Goal: Information Seeking & Learning: Learn about a topic

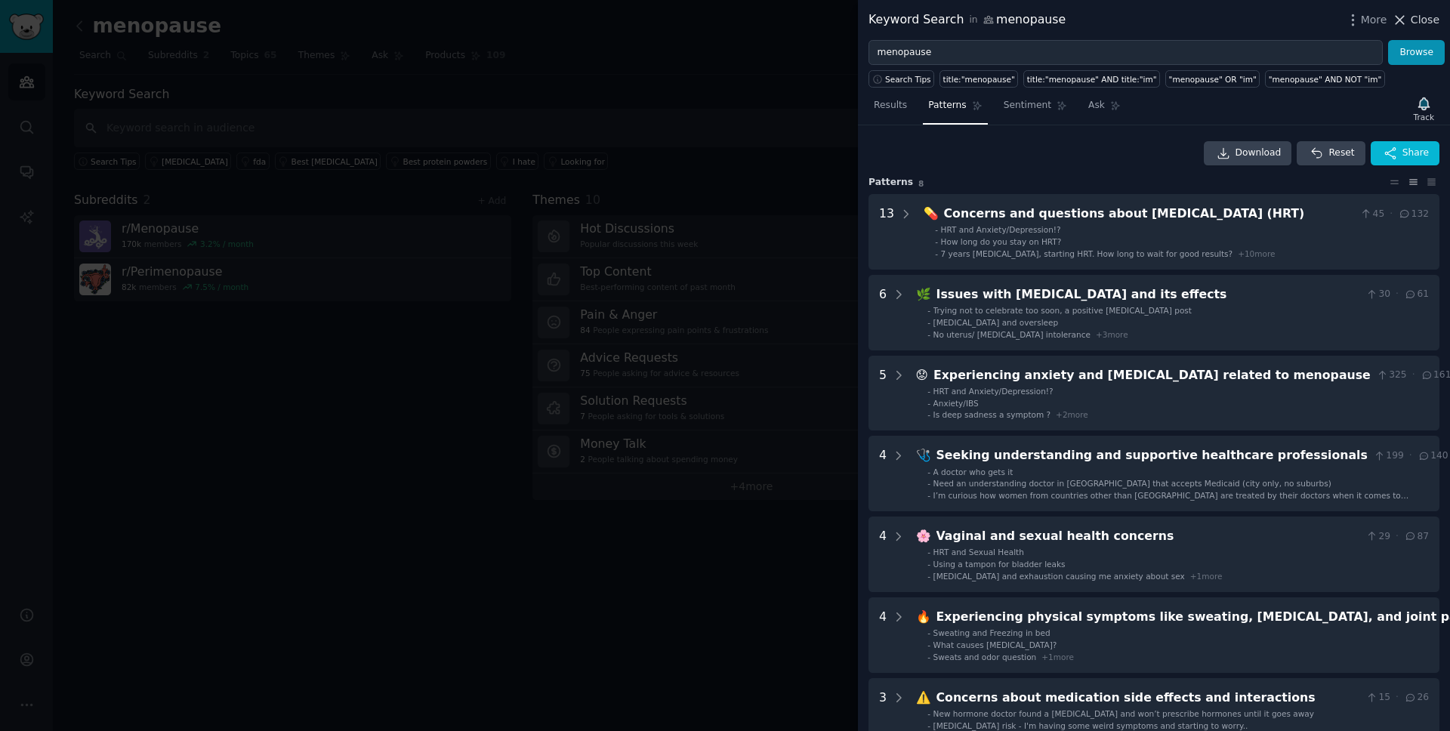
click at [1415, 19] on span "Close" at bounding box center [1425, 20] width 29 height 16
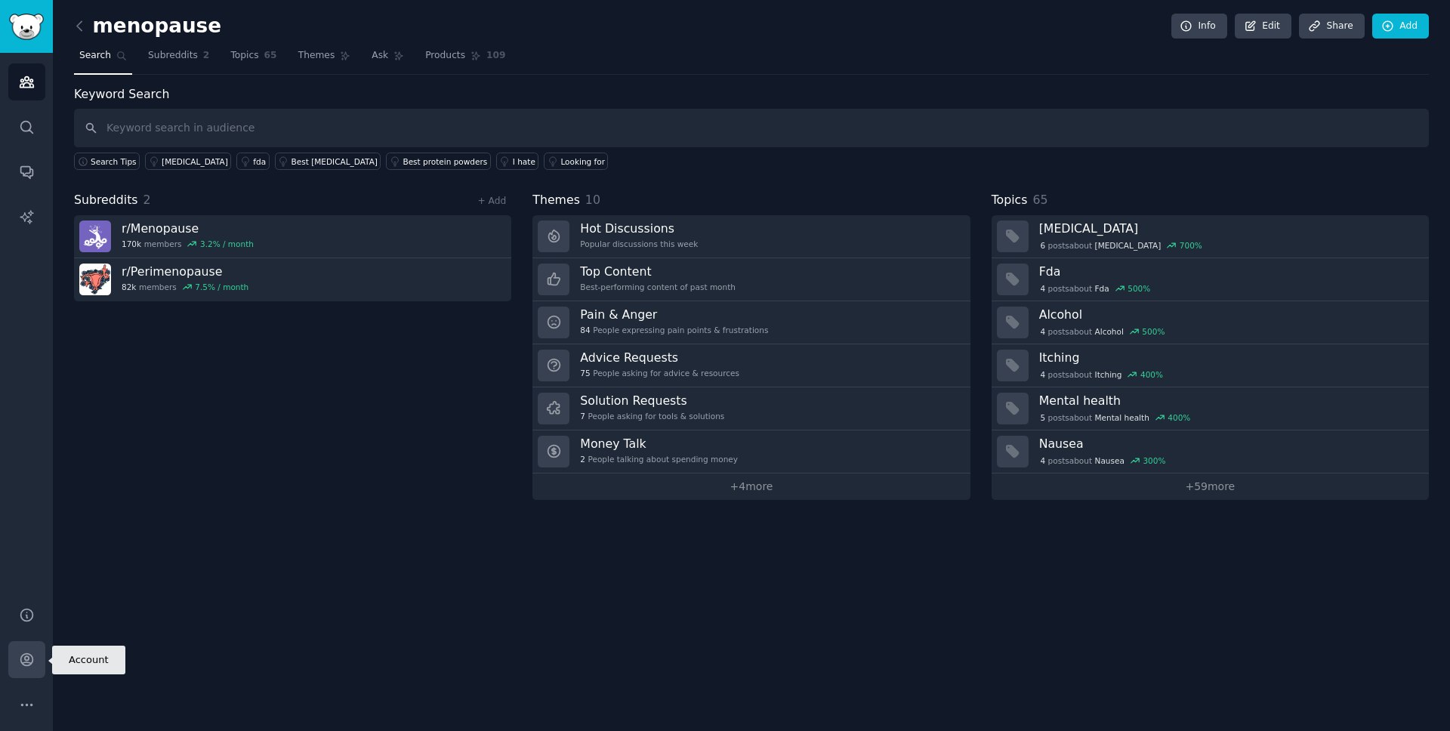
click at [26, 661] on icon "Sidebar" at bounding box center [26, 660] width 12 height 12
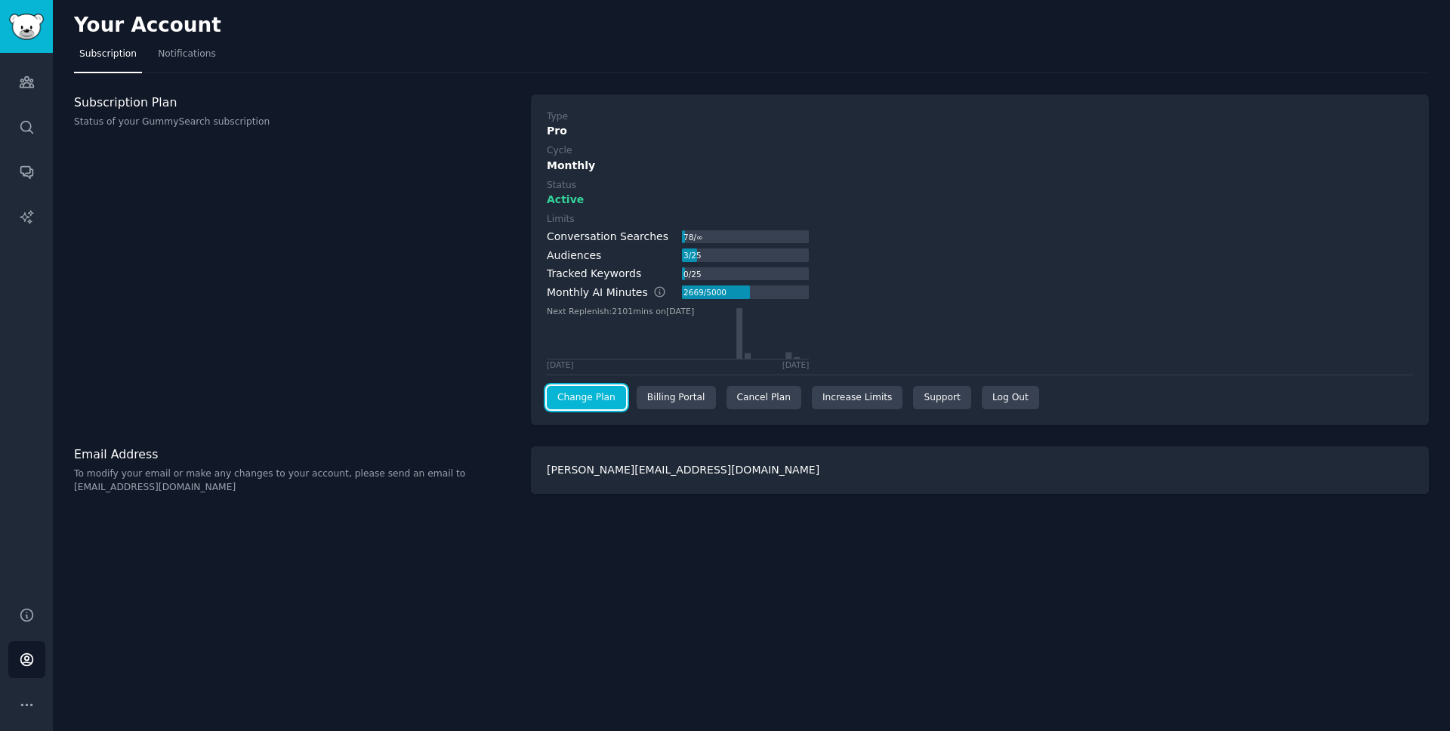
click at [584, 399] on link "Change Plan" at bounding box center [586, 398] width 79 height 24
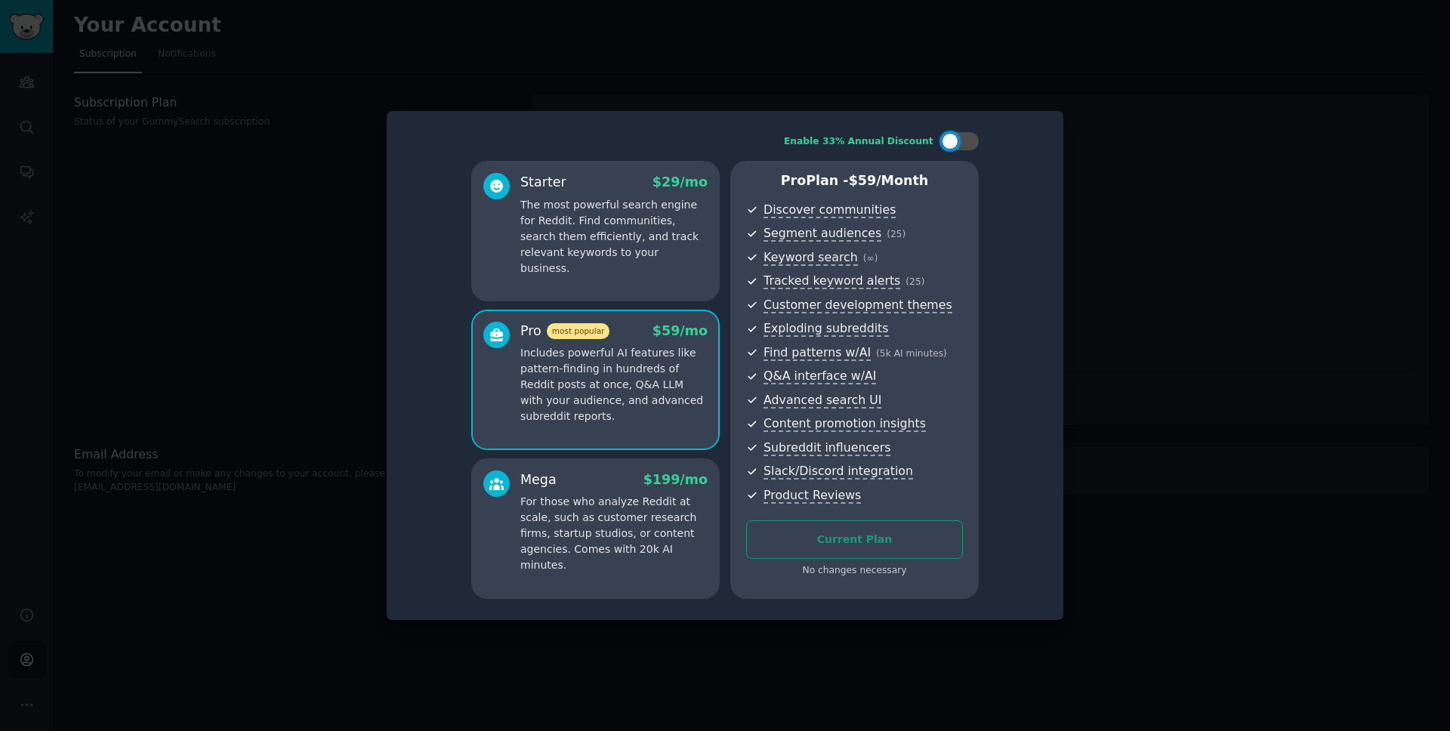
click at [655, 514] on p "For those who analyze Reddit at scale, such as customer research firms, startup…" at bounding box center [613, 533] width 187 height 79
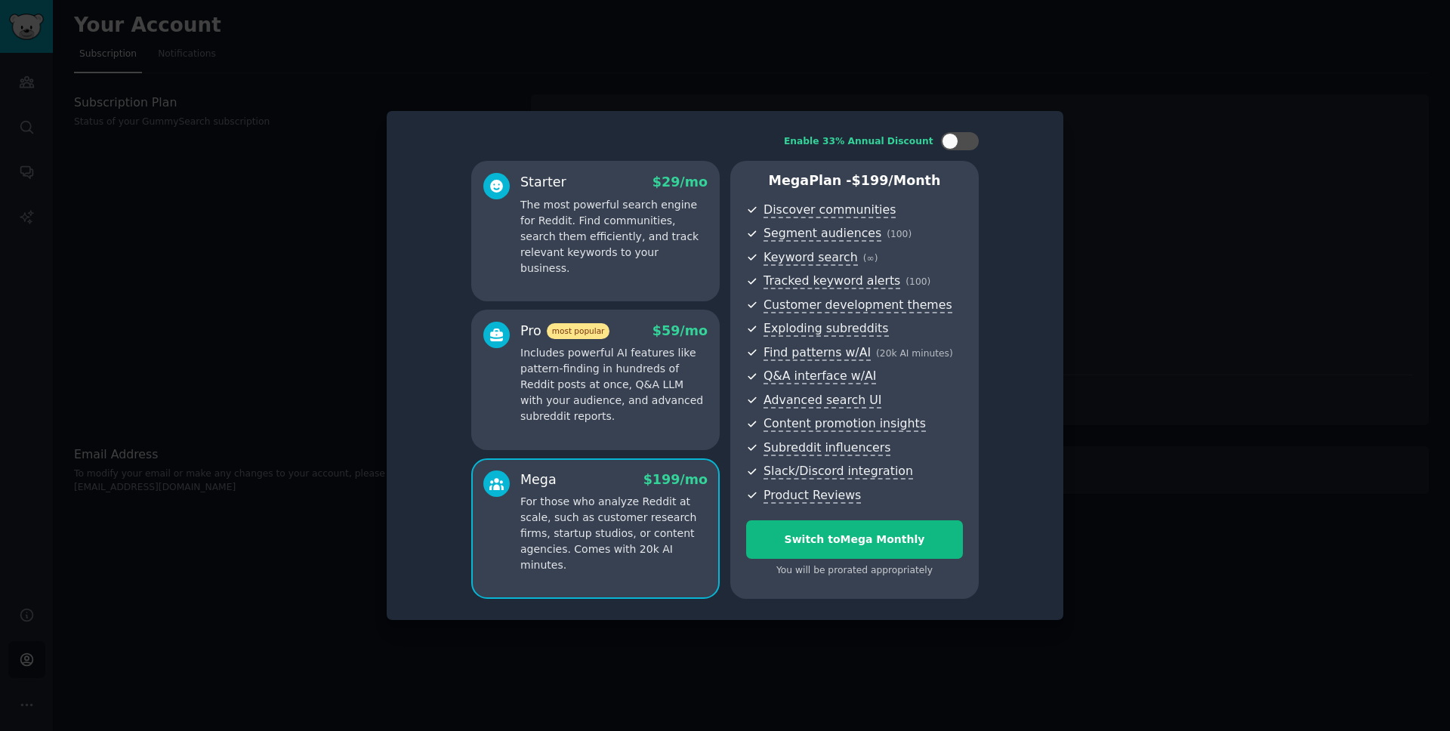
click at [590, 420] on p "Includes powerful AI features like pattern-finding in hundreds of Reddit posts …" at bounding box center [613, 384] width 187 height 79
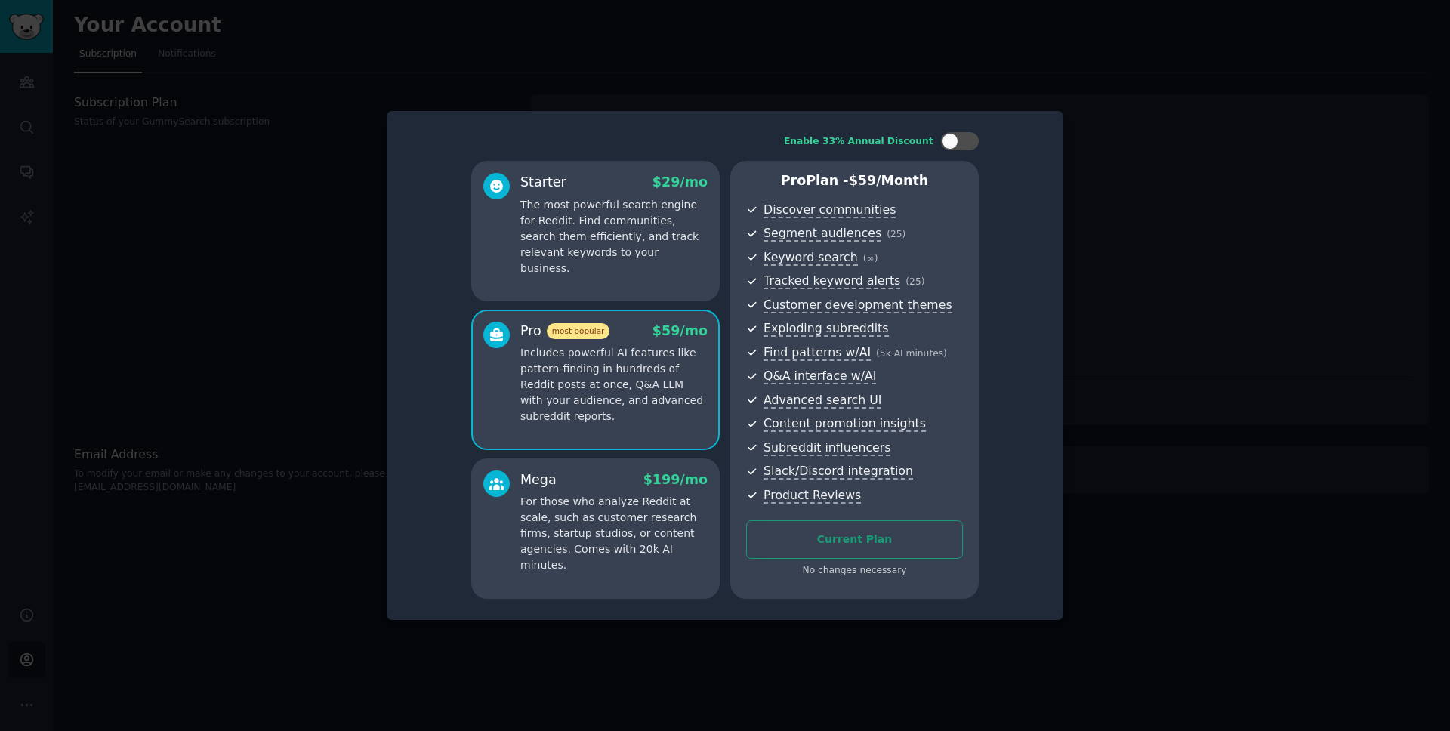
click at [1108, 282] on div at bounding box center [725, 365] width 1450 height 731
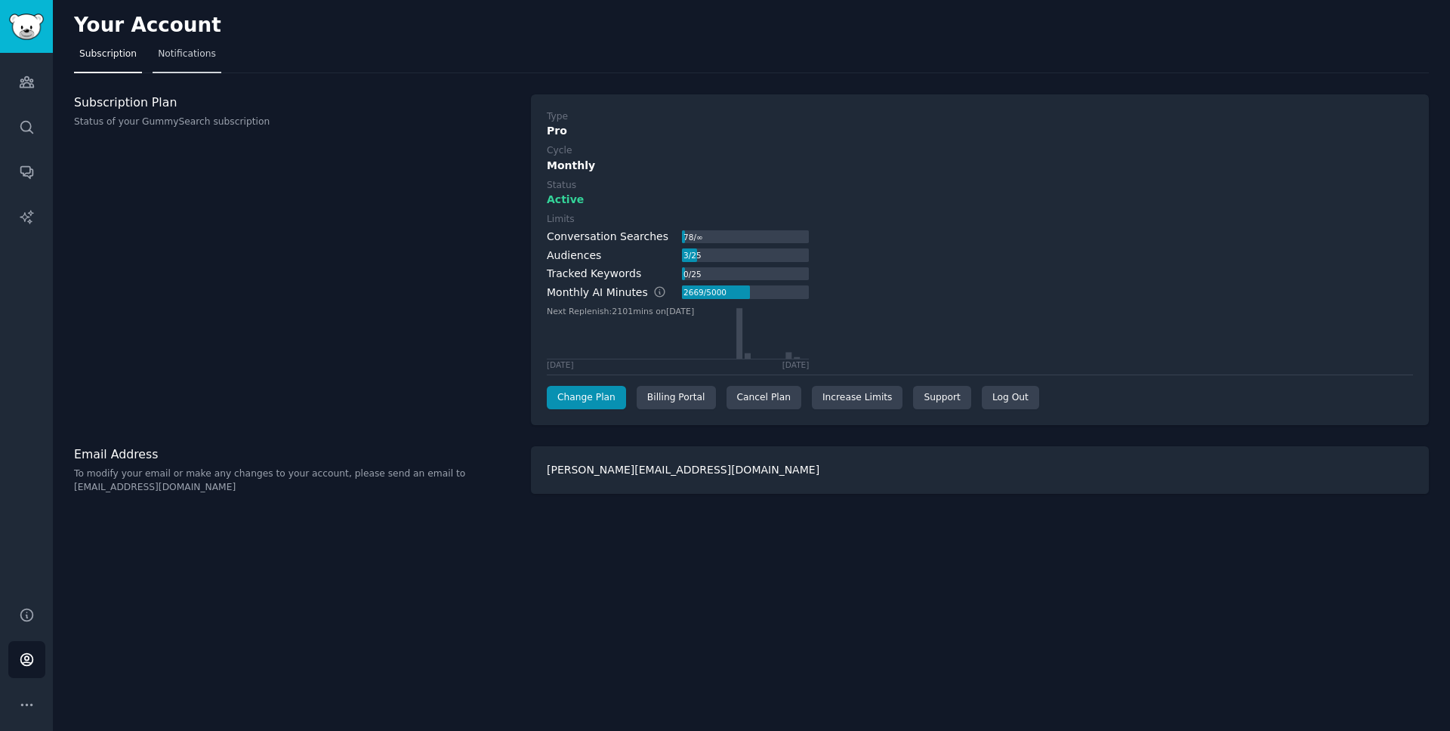
click at [182, 48] on span "Notifications" at bounding box center [187, 55] width 58 height 14
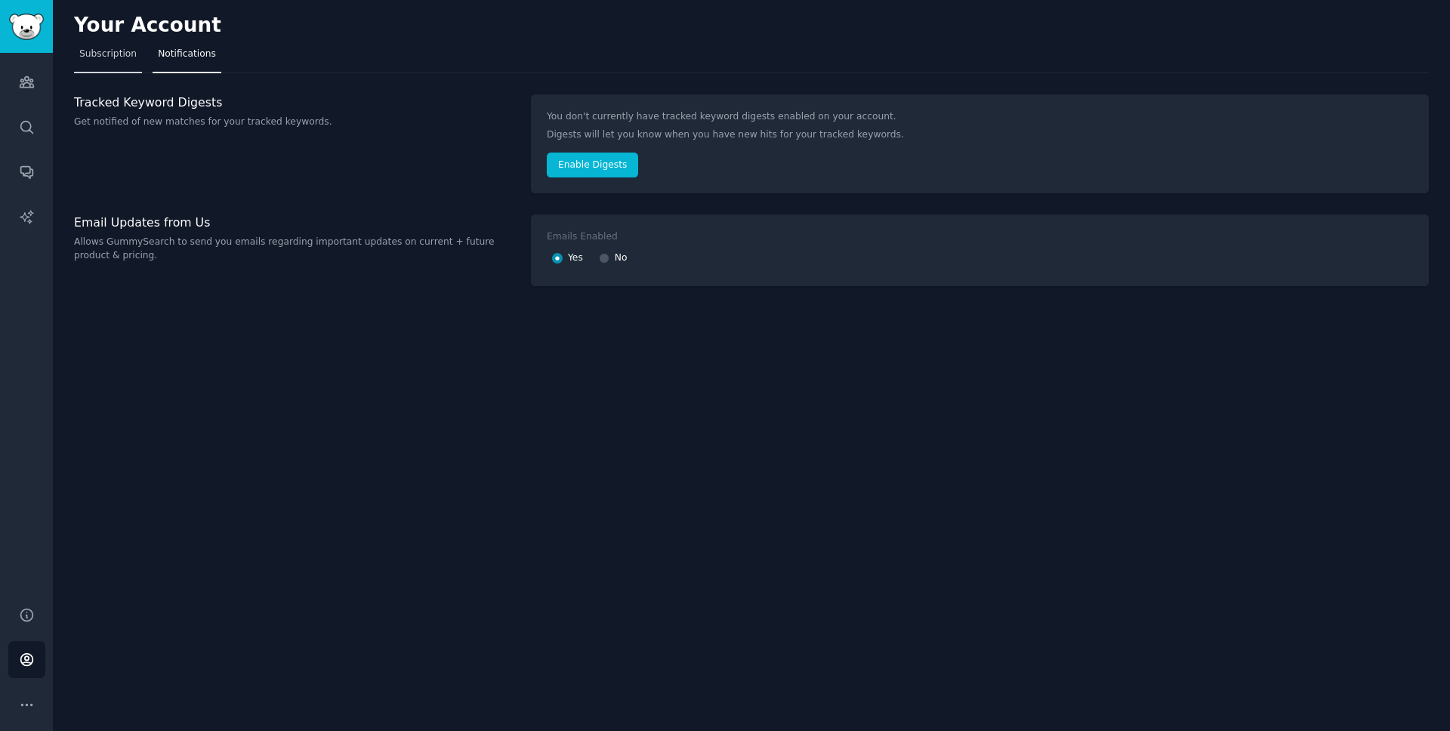
click at [108, 69] on link "Subscription" at bounding box center [108, 57] width 68 height 31
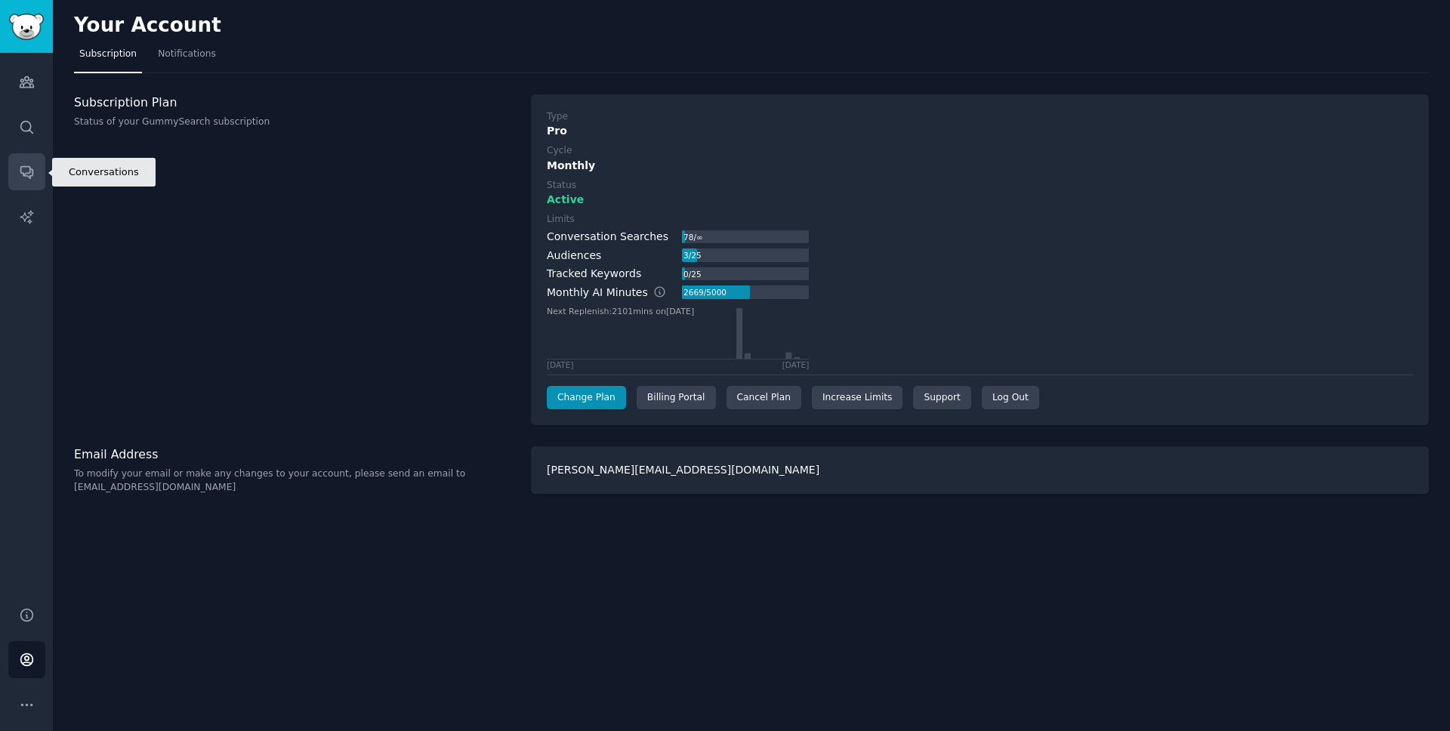
click at [27, 181] on link "Conversations" at bounding box center [26, 171] width 37 height 37
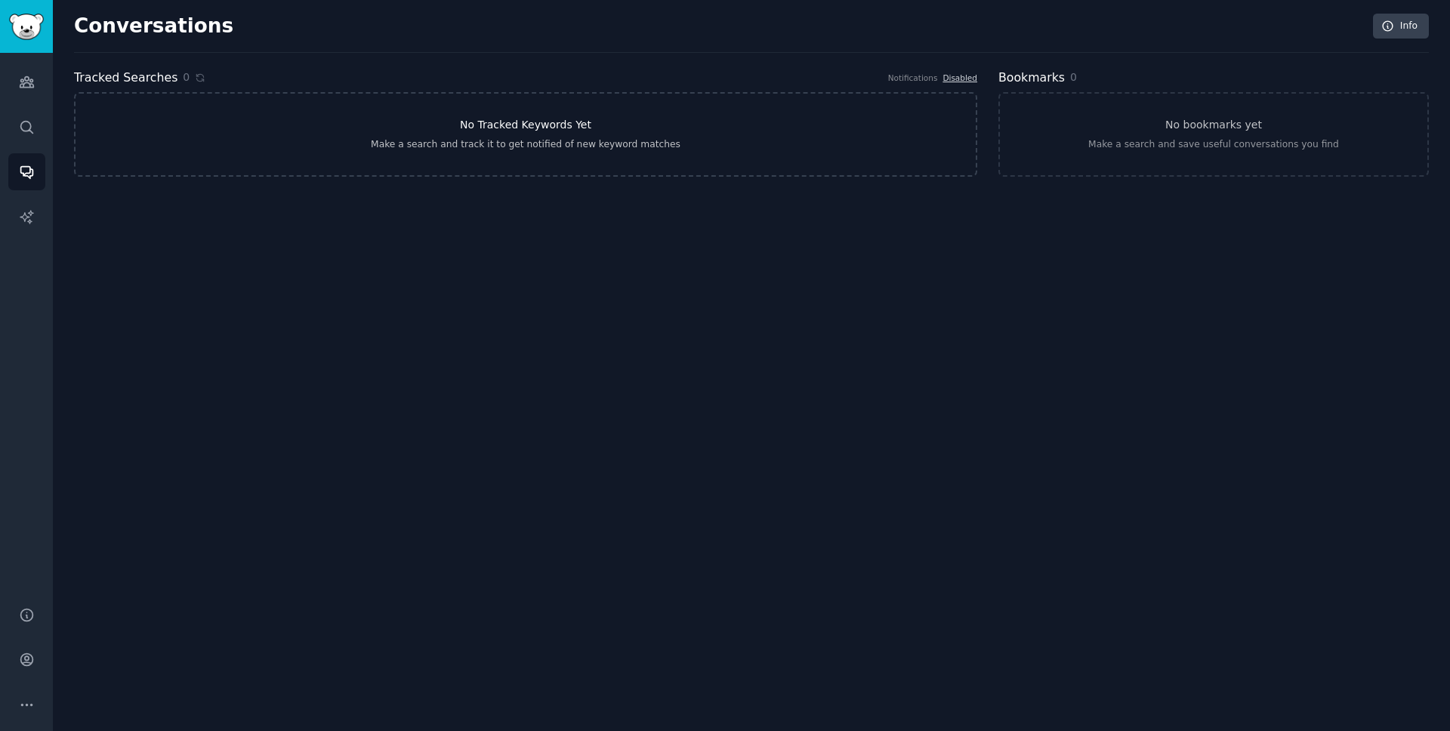
click at [455, 133] on link "No Tracked Keywords Yet Make a search and track it to get notified of new keywo…" at bounding box center [525, 134] width 903 height 85
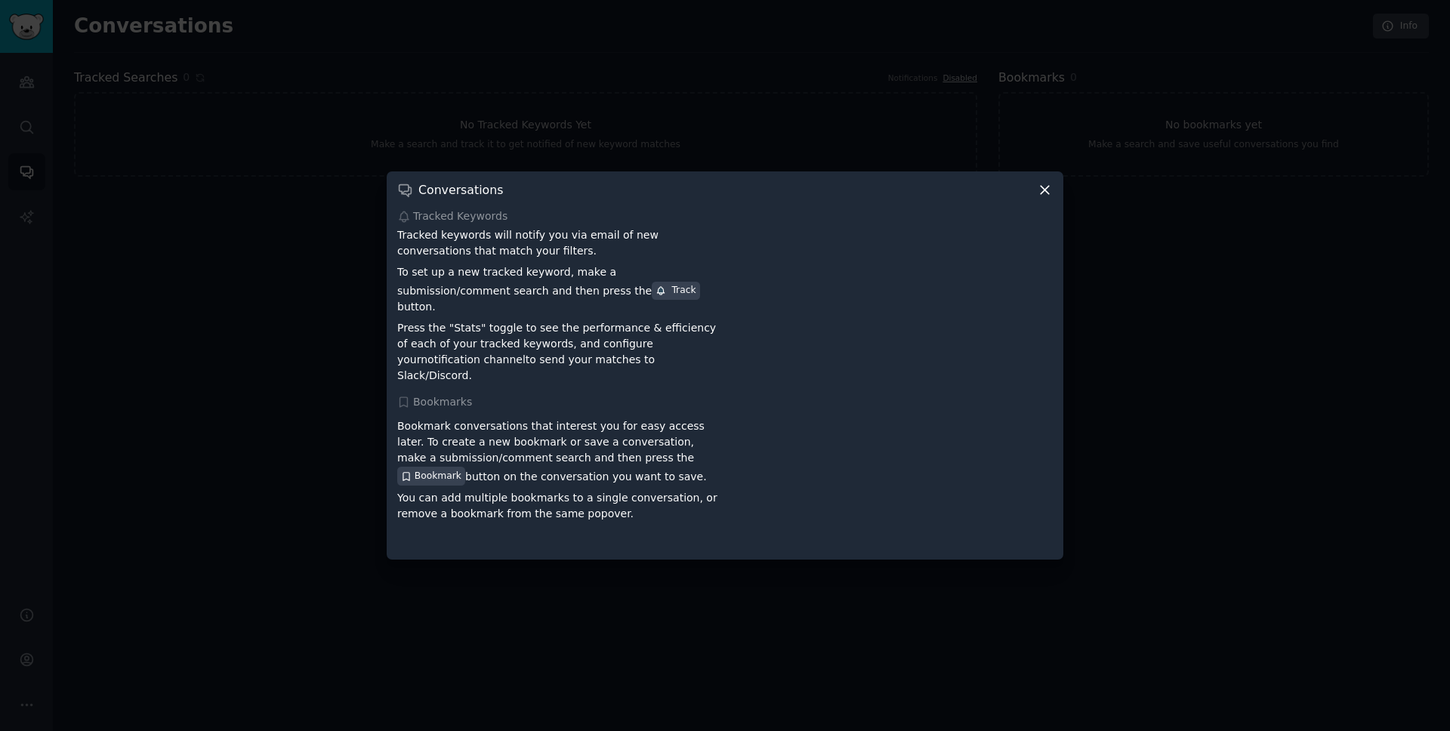
click at [1045, 195] on icon at bounding box center [1045, 190] width 16 height 16
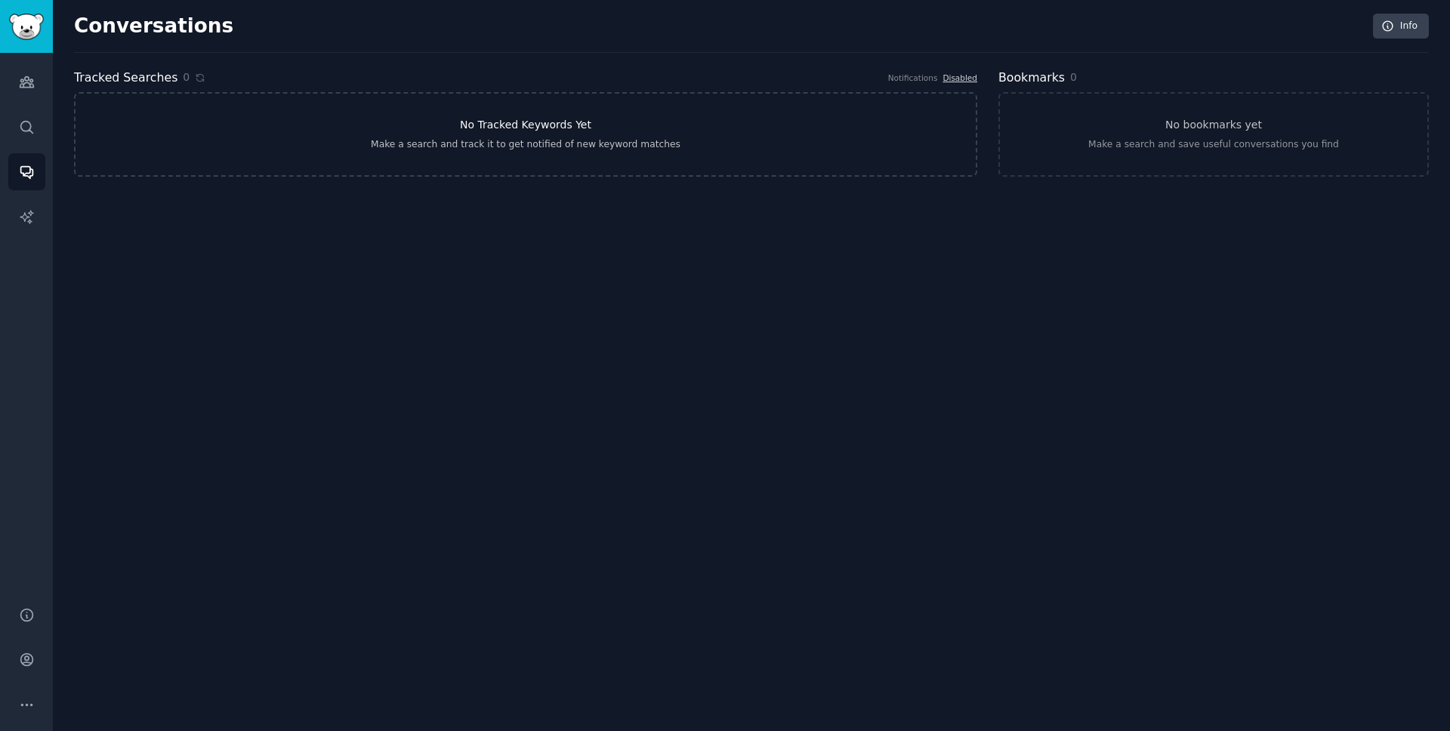
click at [648, 146] on div "Make a search and track it to get notified of new keyword matches" at bounding box center [526, 145] width 310 height 14
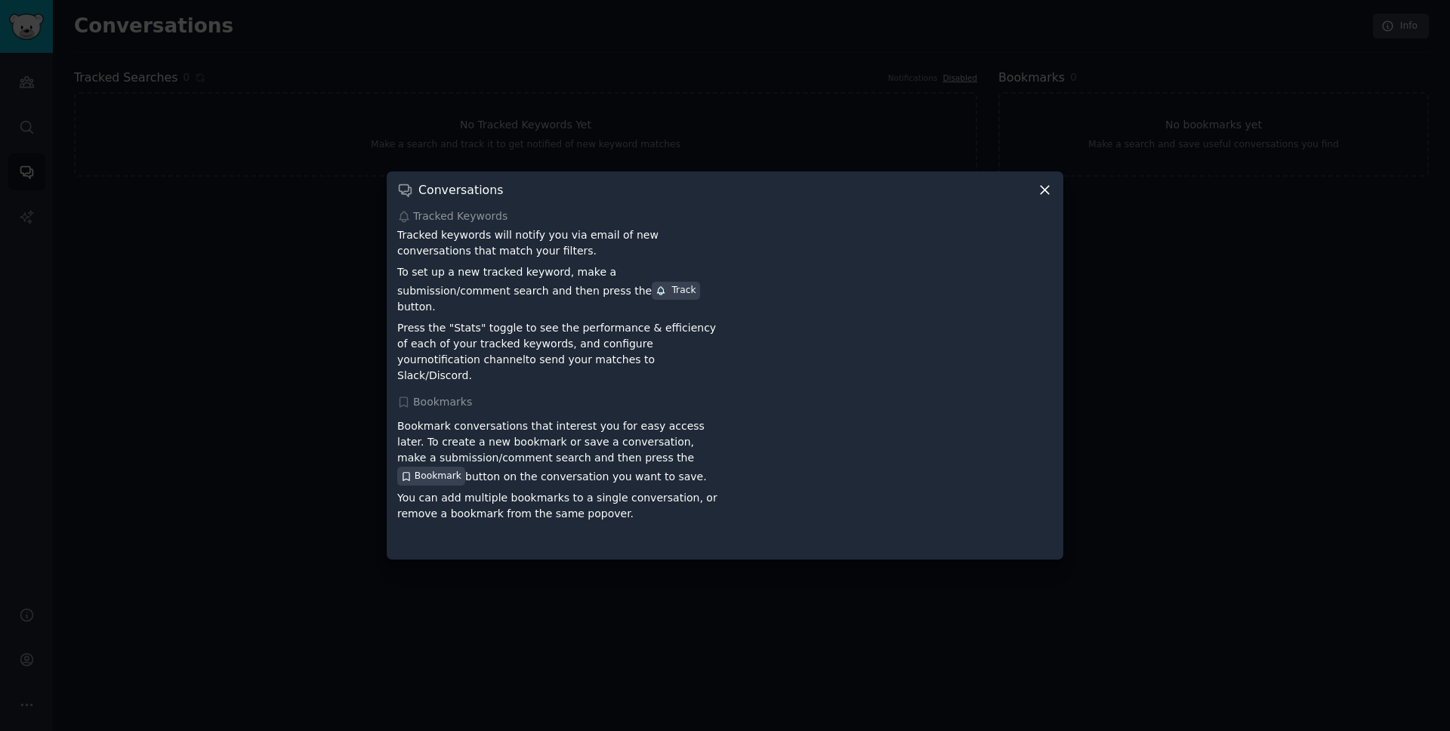
click at [1038, 198] on icon at bounding box center [1045, 190] width 16 height 16
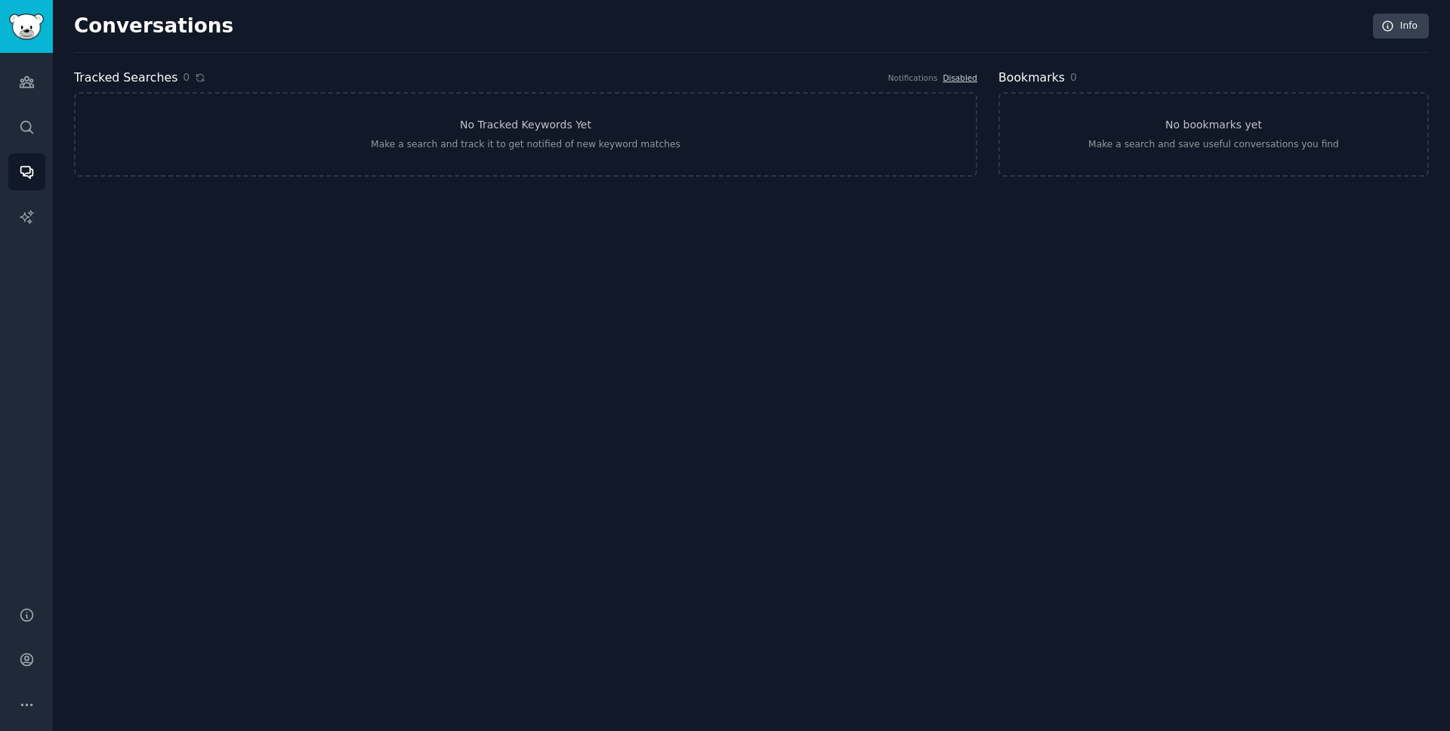
click at [196, 78] on icon at bounding box center [200, 77] width 11 height 11
click at [23, 124] on icon "Sidebar" at bounding box center [27, 127] width 16 height 16
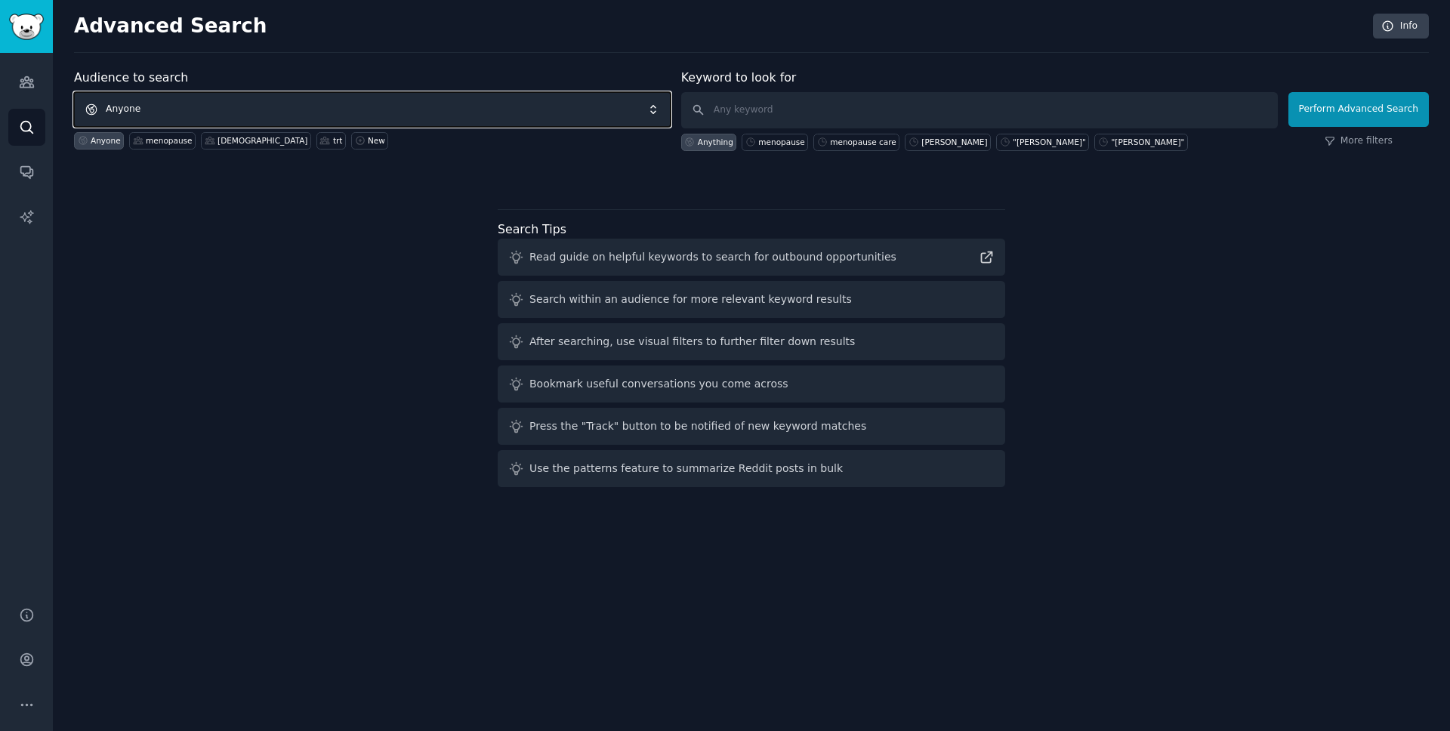
click at [371, 101] on span "Anyone" at bounding box center [372, 109] width 597 height 35
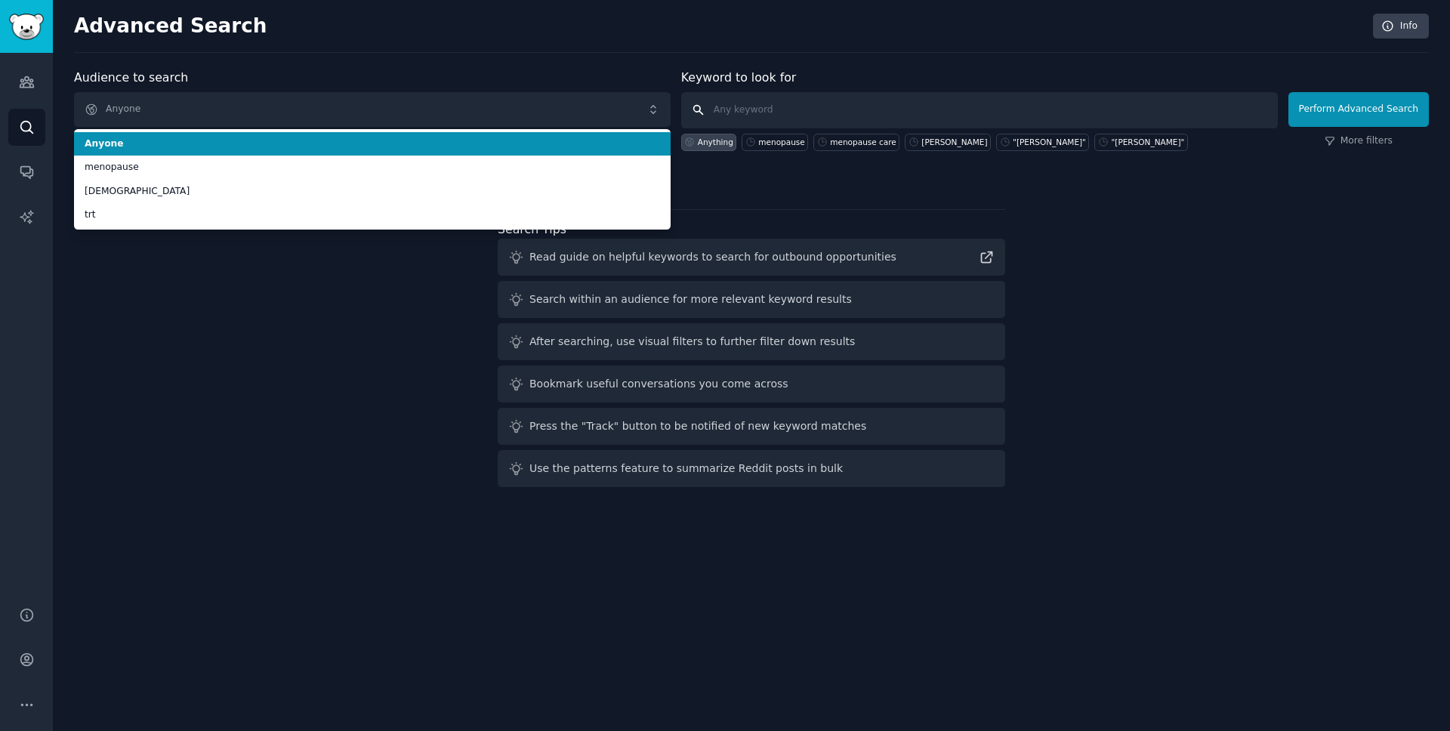
click at [763, 98] on input "text" at bounding box center [979, 110] width 597 height 36
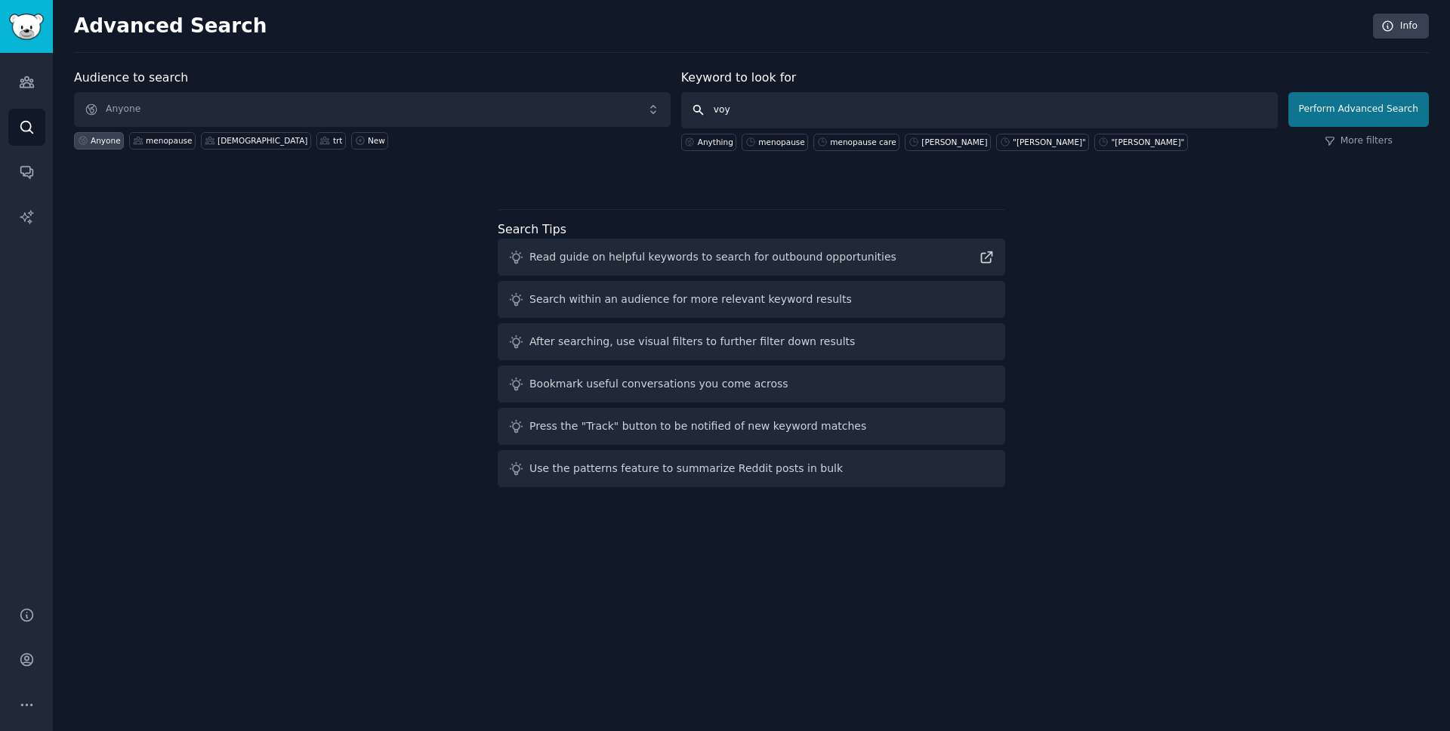
type input "voy"
click at [1321, 108] on button "Perform Advanced Search" at bounding box center [1358, 109] width 140 height 35
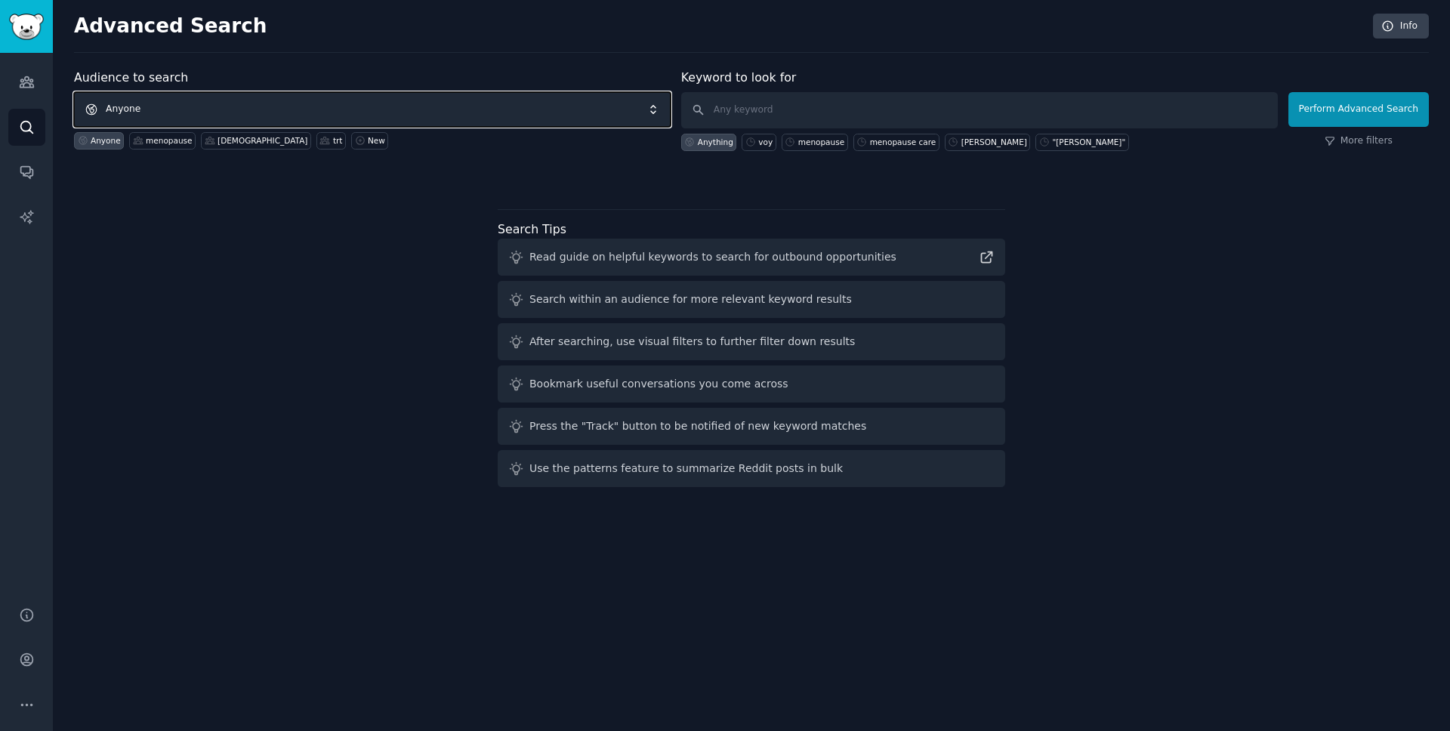
click at [271, 110] on span "Anyone" at bounding box center [372, 109] width 597 height 35
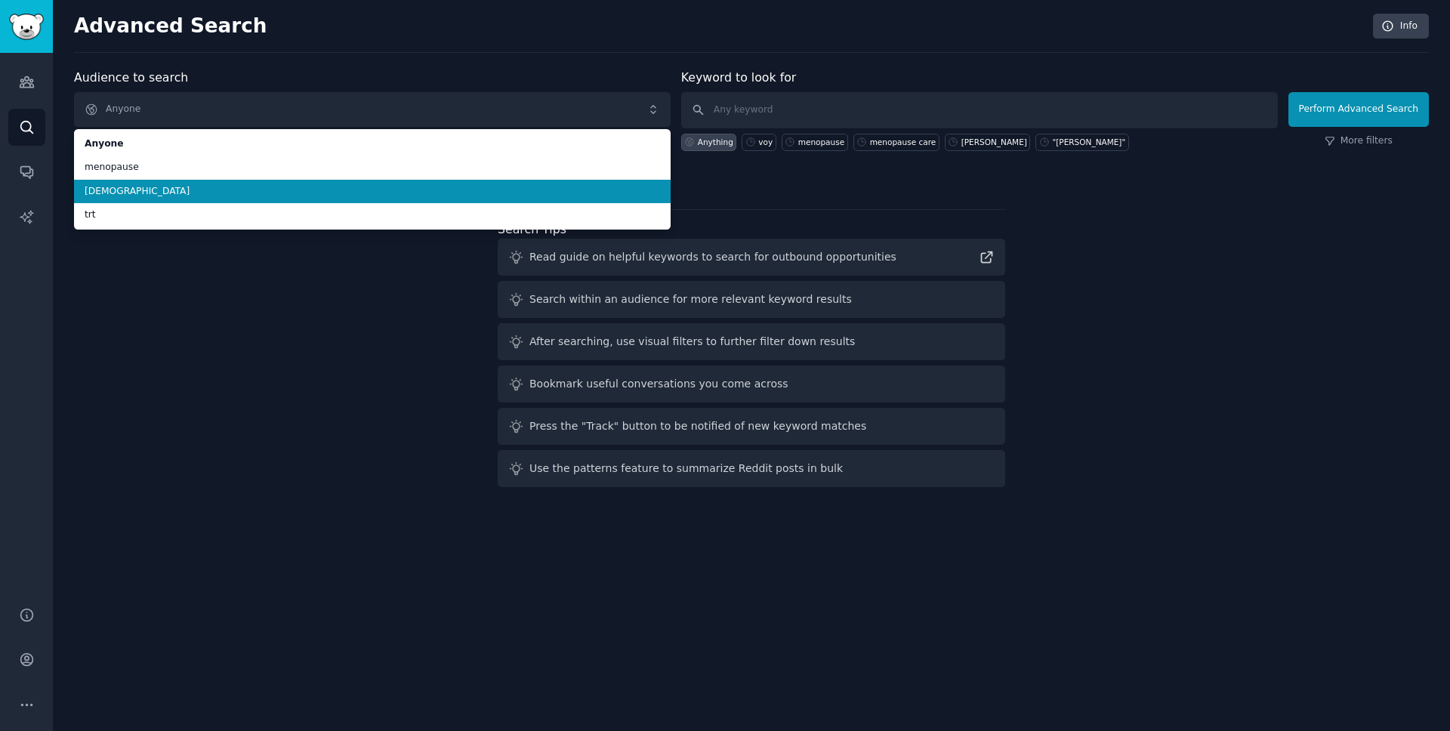
click at [176, 193] on span "[DEMOGRAPHIC_DATA]" at bounding box center [372, 192] width 575 height 14
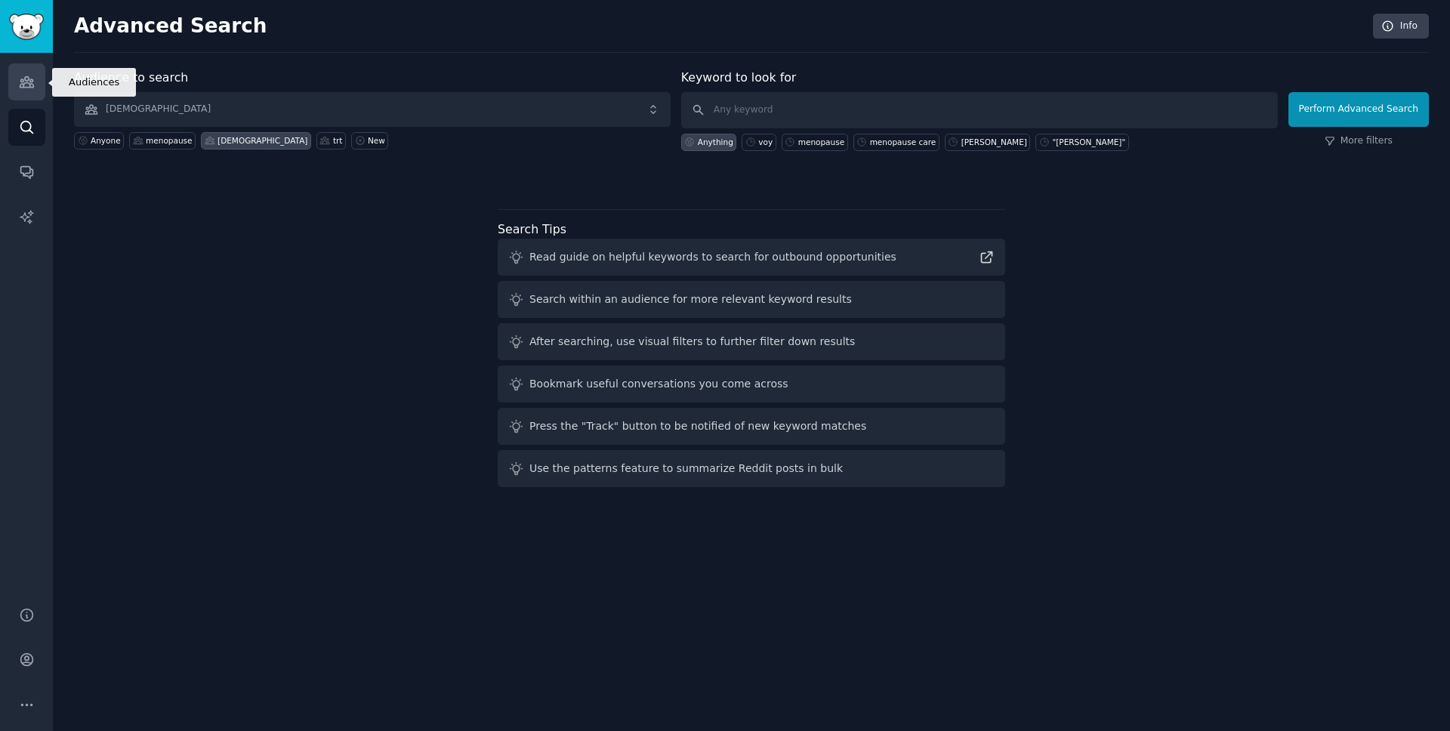
click at [16, 85] on link "Audiences" at bounding box center [26, 81] width 37 height 37
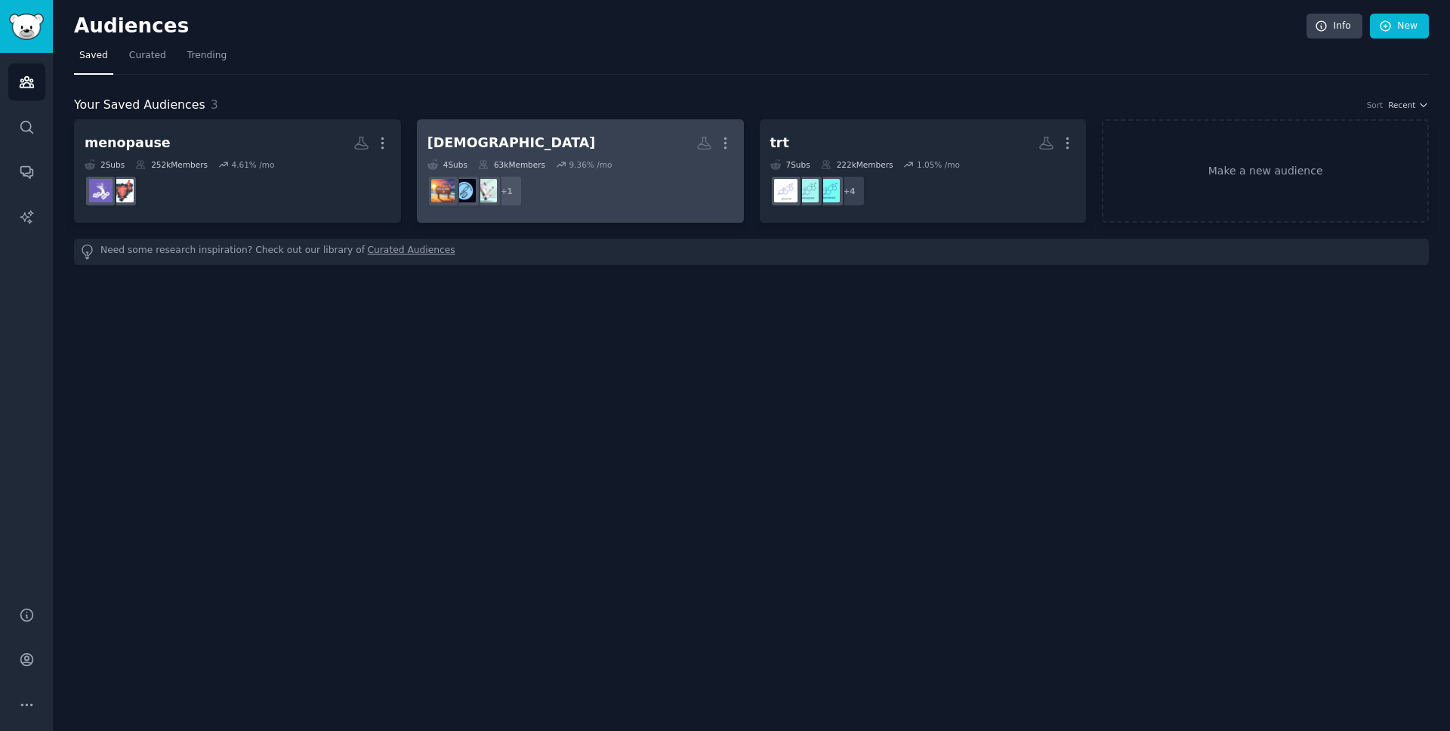
click at [489, 151] on h2 "monjaro More" at bounding box center [580, 143] width 306 height 26
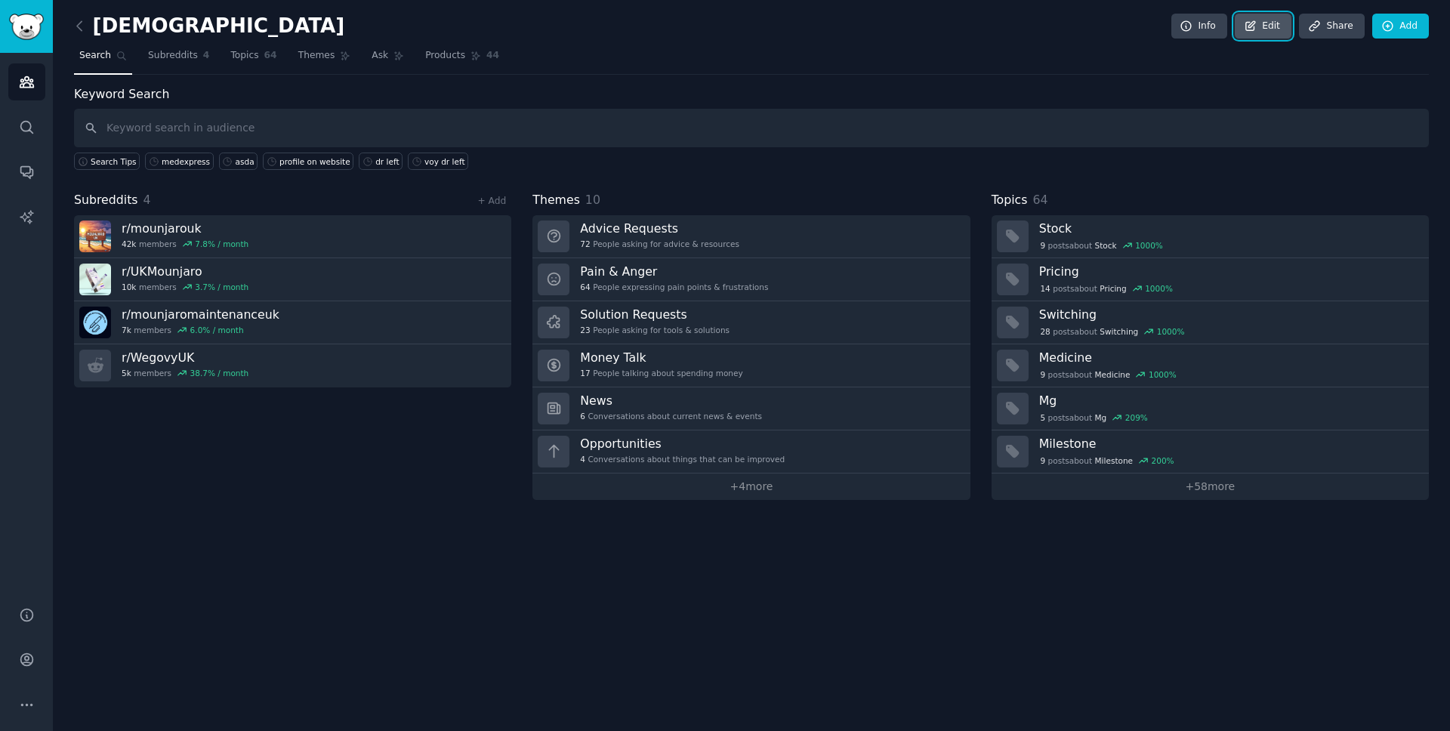
click at [1276, 25] on link "Edit" at bounding box center [1263, 27] width 57 height 26
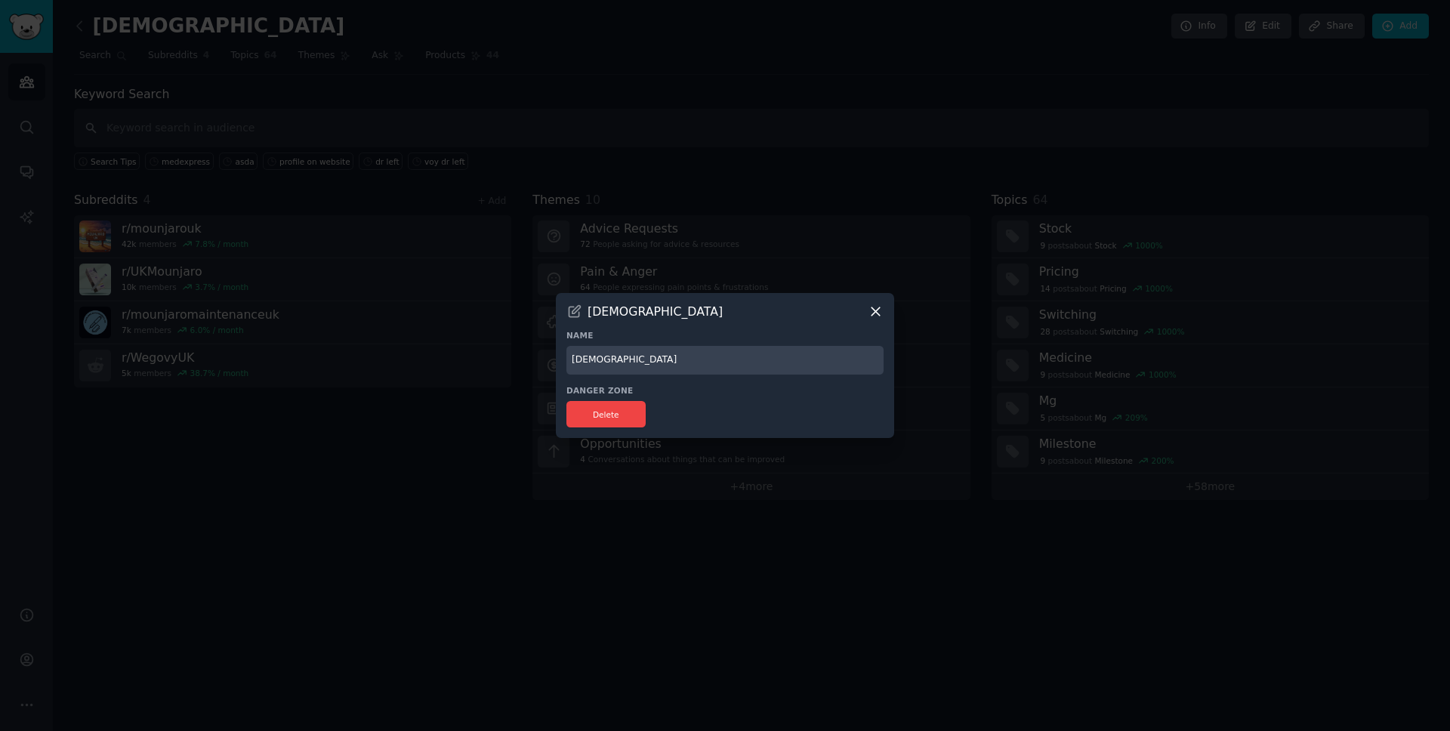
click at [582, 359] on input "[DEMOGRAPHIC_DATA]" at bounding box center [724, 360] width 317 height 29
type input "Weight Loss"
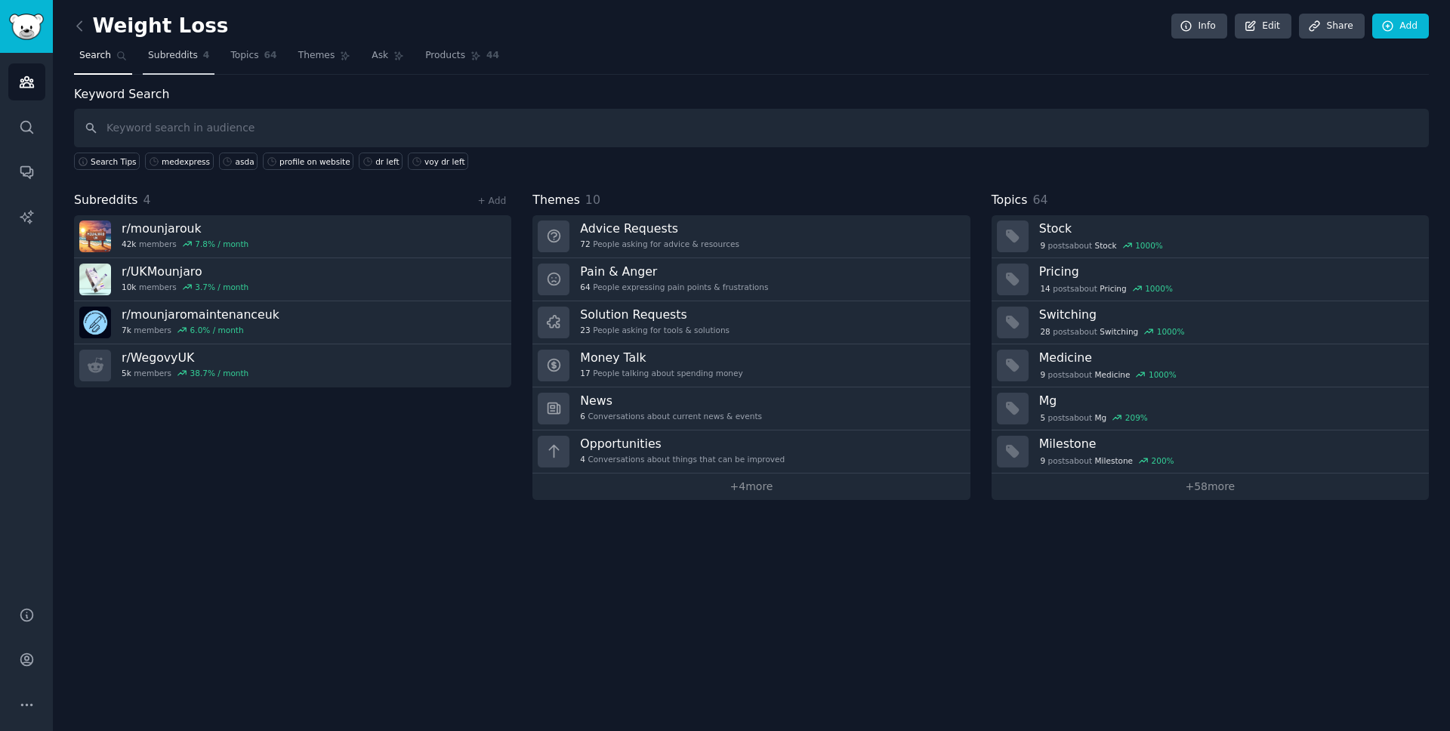
click at [185, 68] on link "Subreddits 4" at bounding box center [179, 59] width 72 height 31
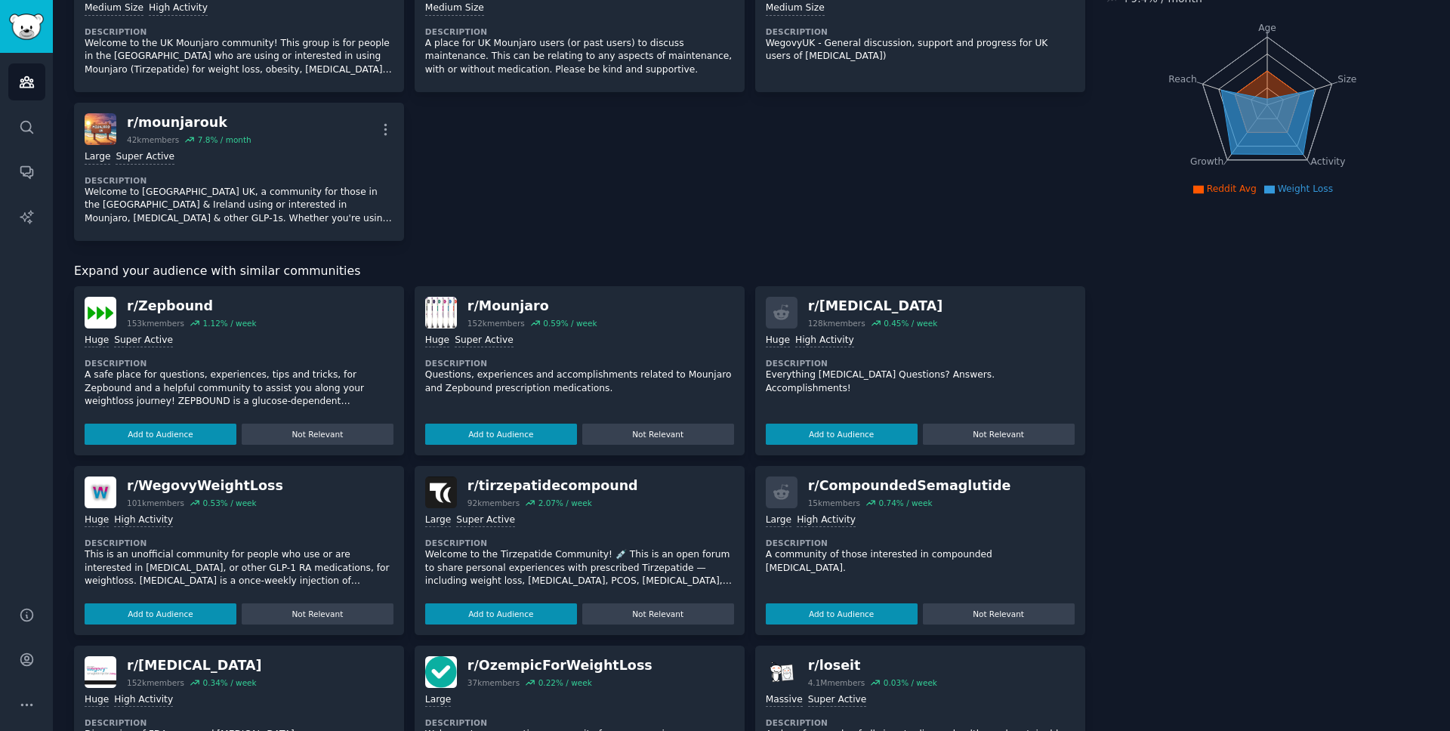
scroll to position [184, 0]
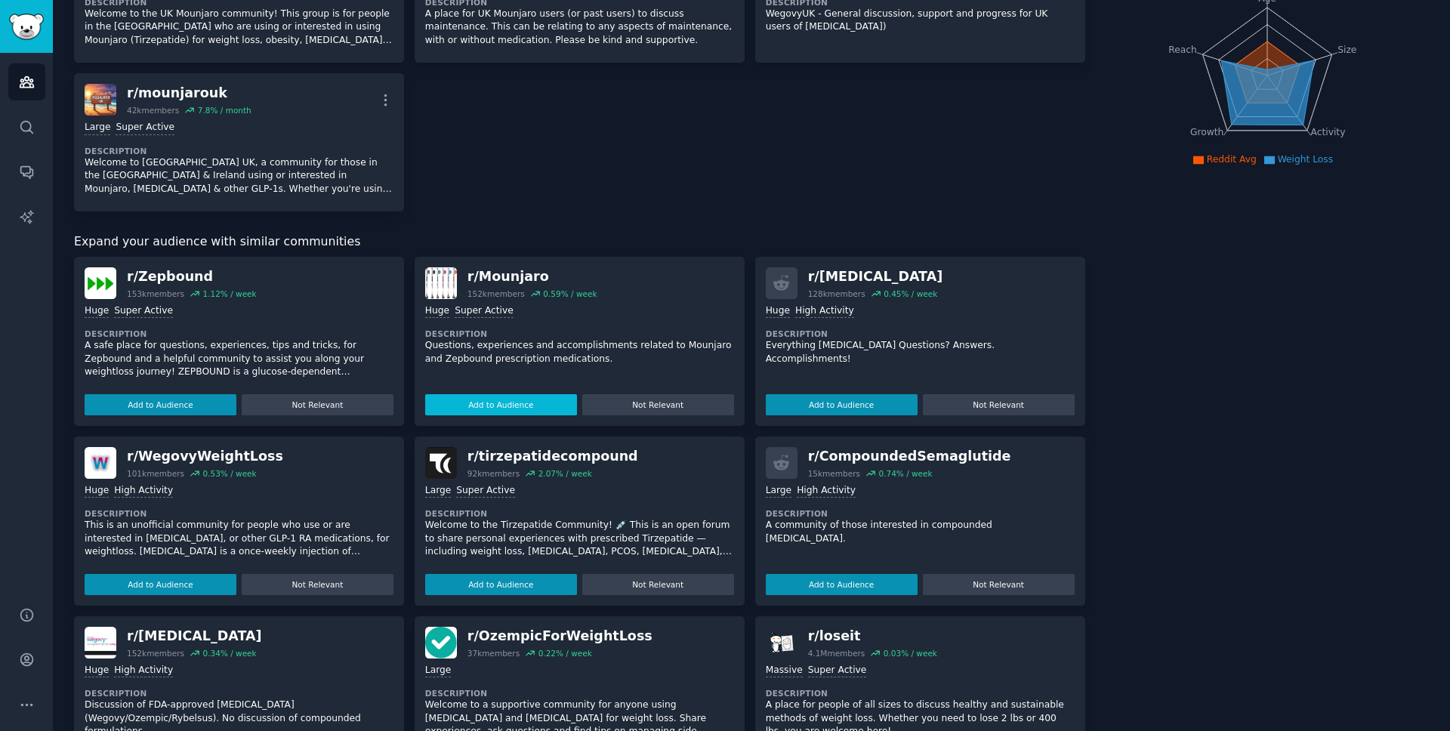
click at [465, 409] on button "Add to Audience" at bounding box center [501, 404] width 152 height 21
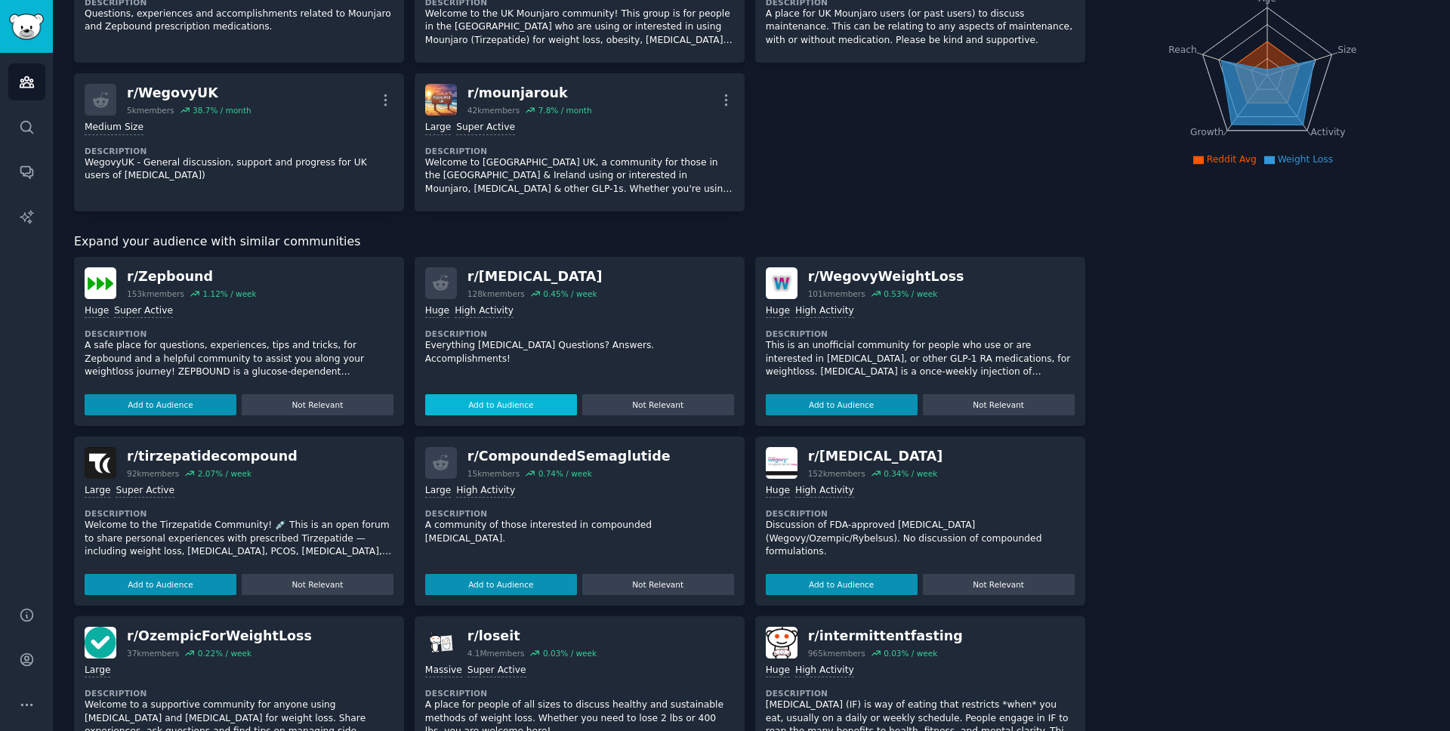
click at [504, 407] on button "Add to Audience" at bounding box center [501, 404] width 152 height 21
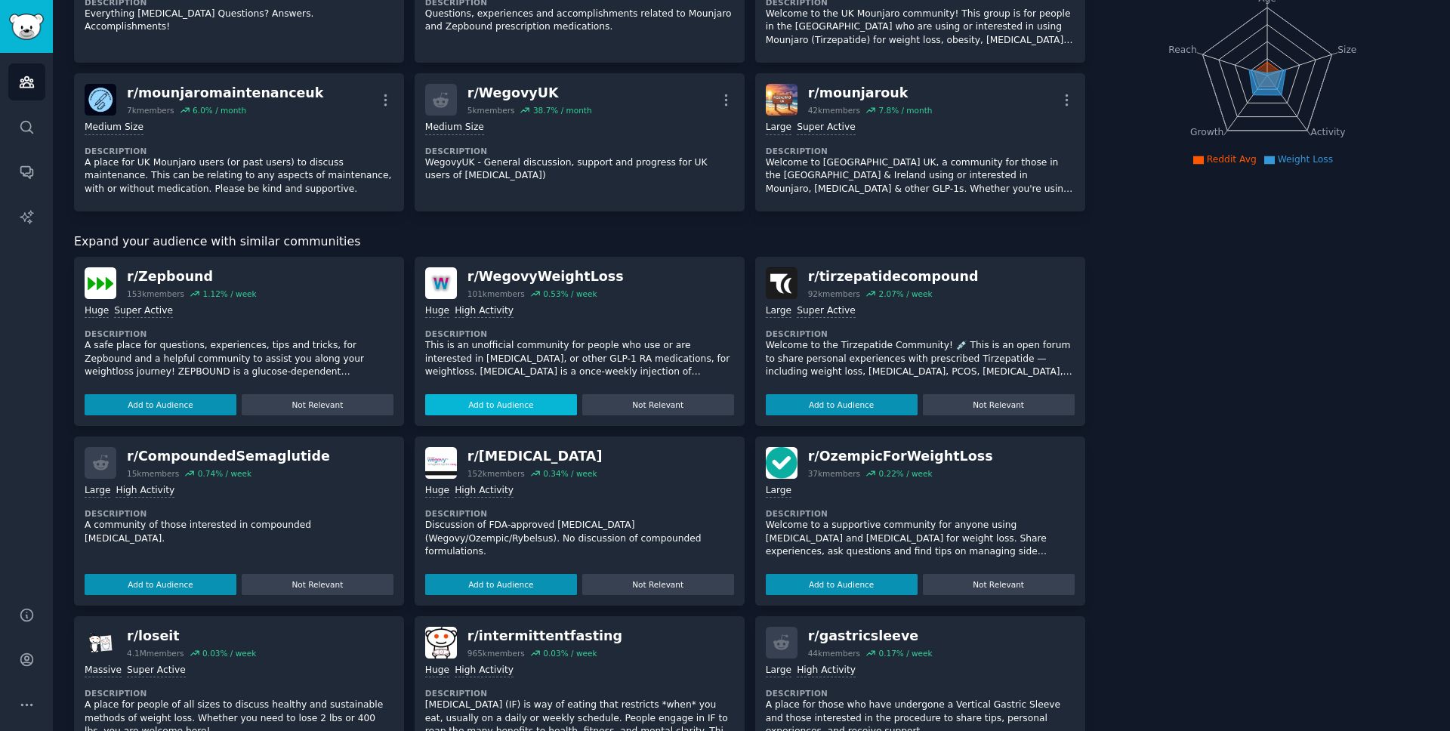
click at [512, 408] on button "Add to Audience" at bounding box center [501, 404] width 152 height 21
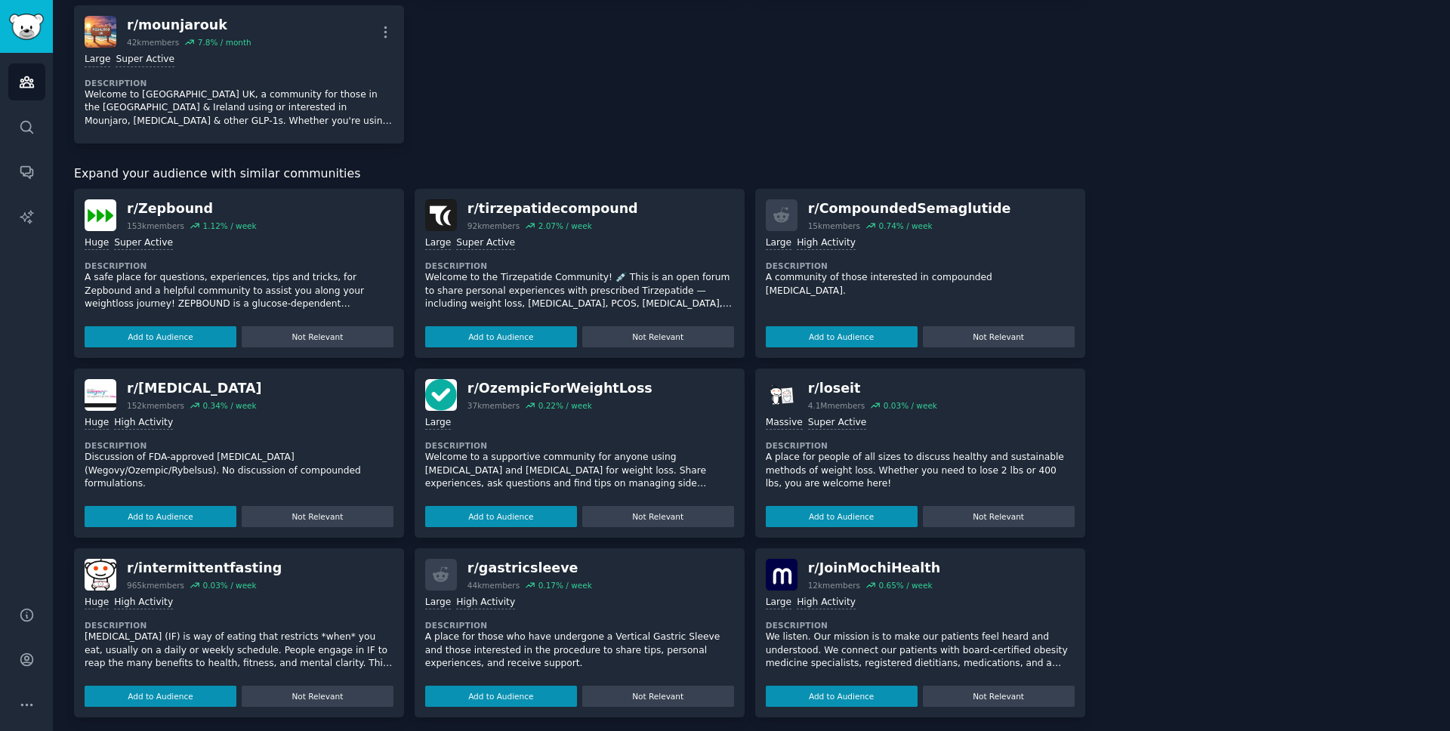
scroll to position [402, 0]
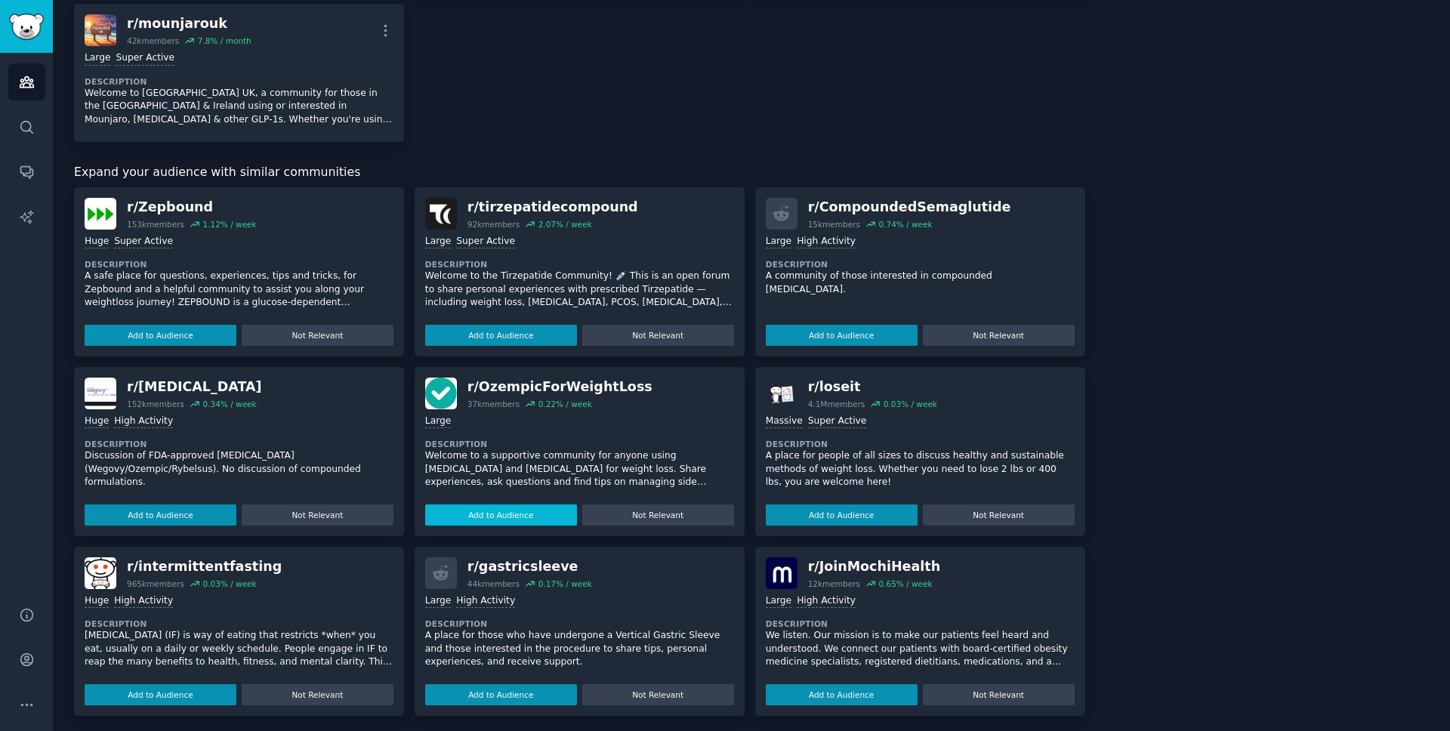
click at [519, 515] on button "Add to Audience" at bounding box center [501, 514] width 152 height 21
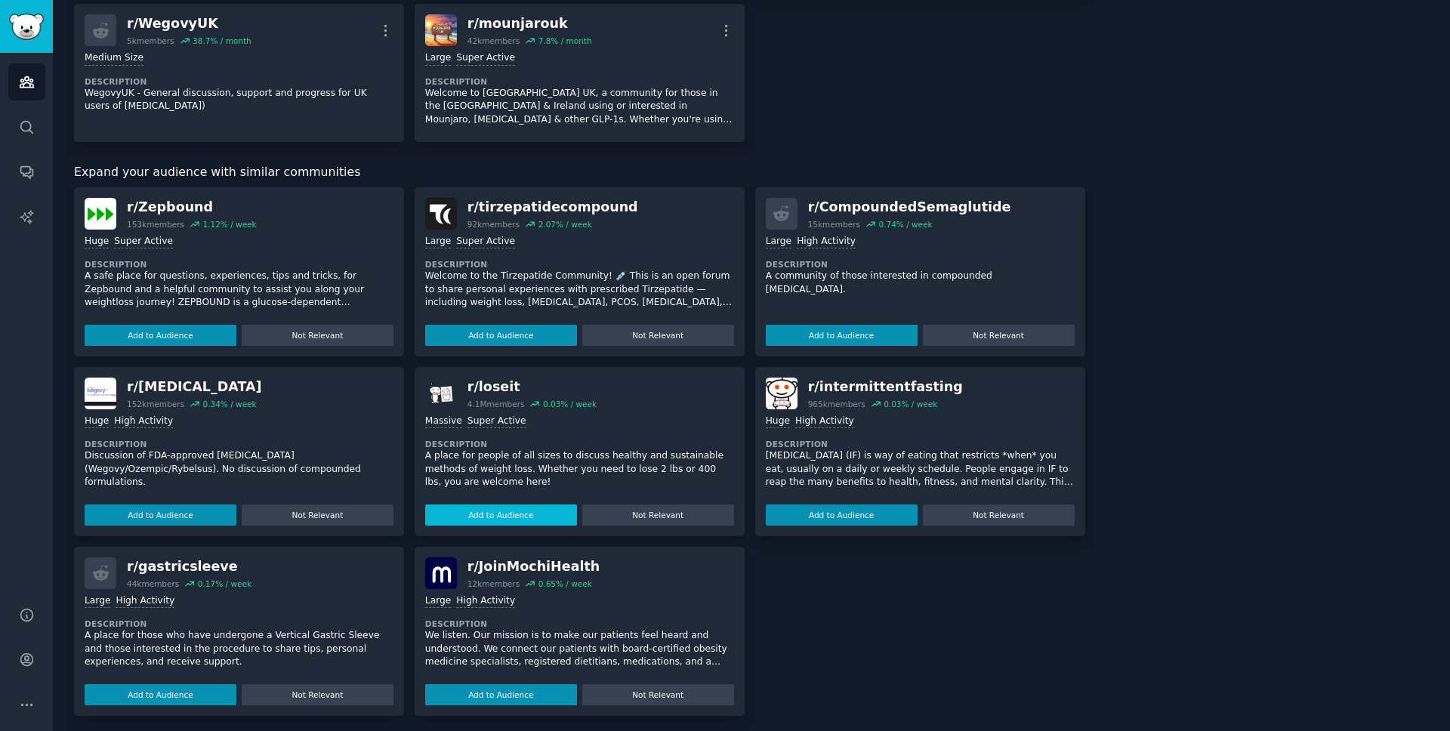
click at [501, 523] on button "Add to Audience" at bounding box center [501, 514] width 152 height 21
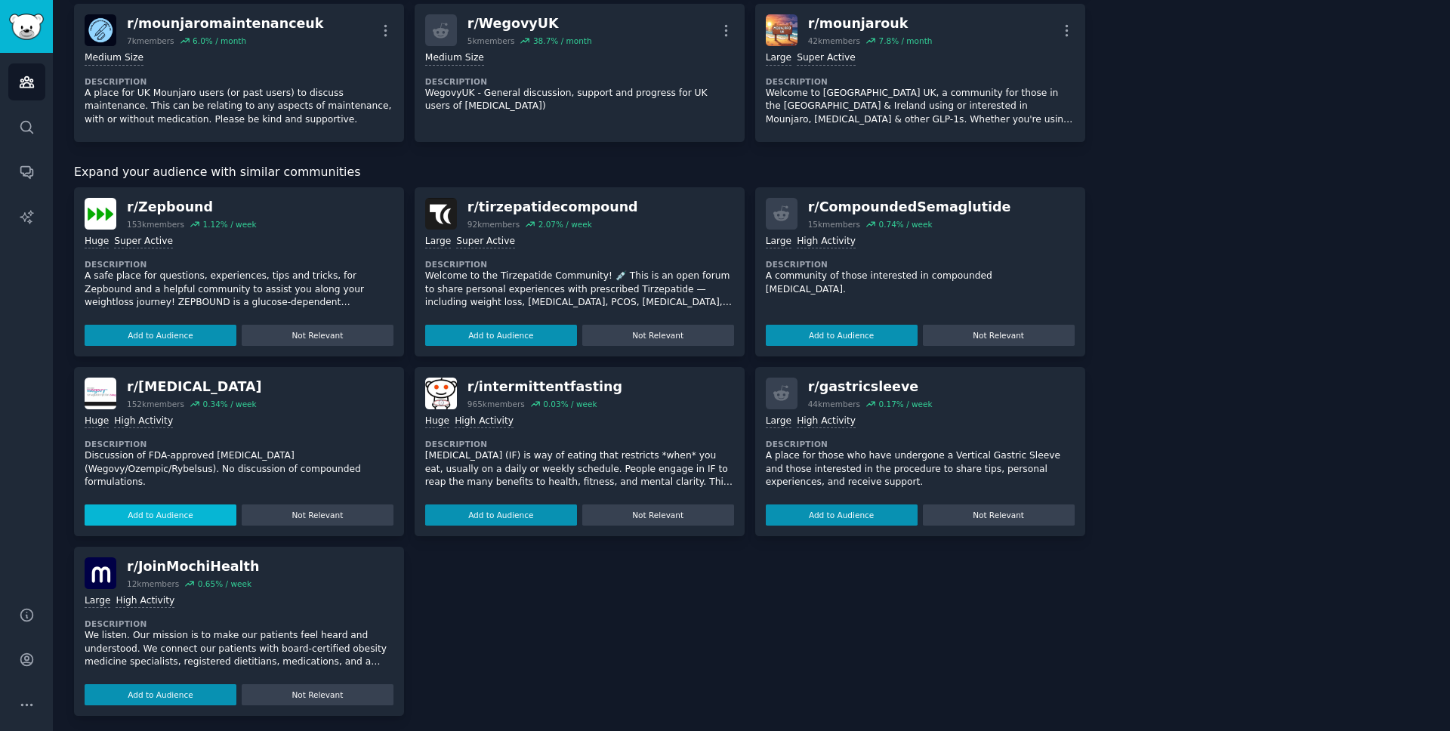
click at [210, 511] on button "Add to Audience" at bounding box center [161, 514] width 152 height 21
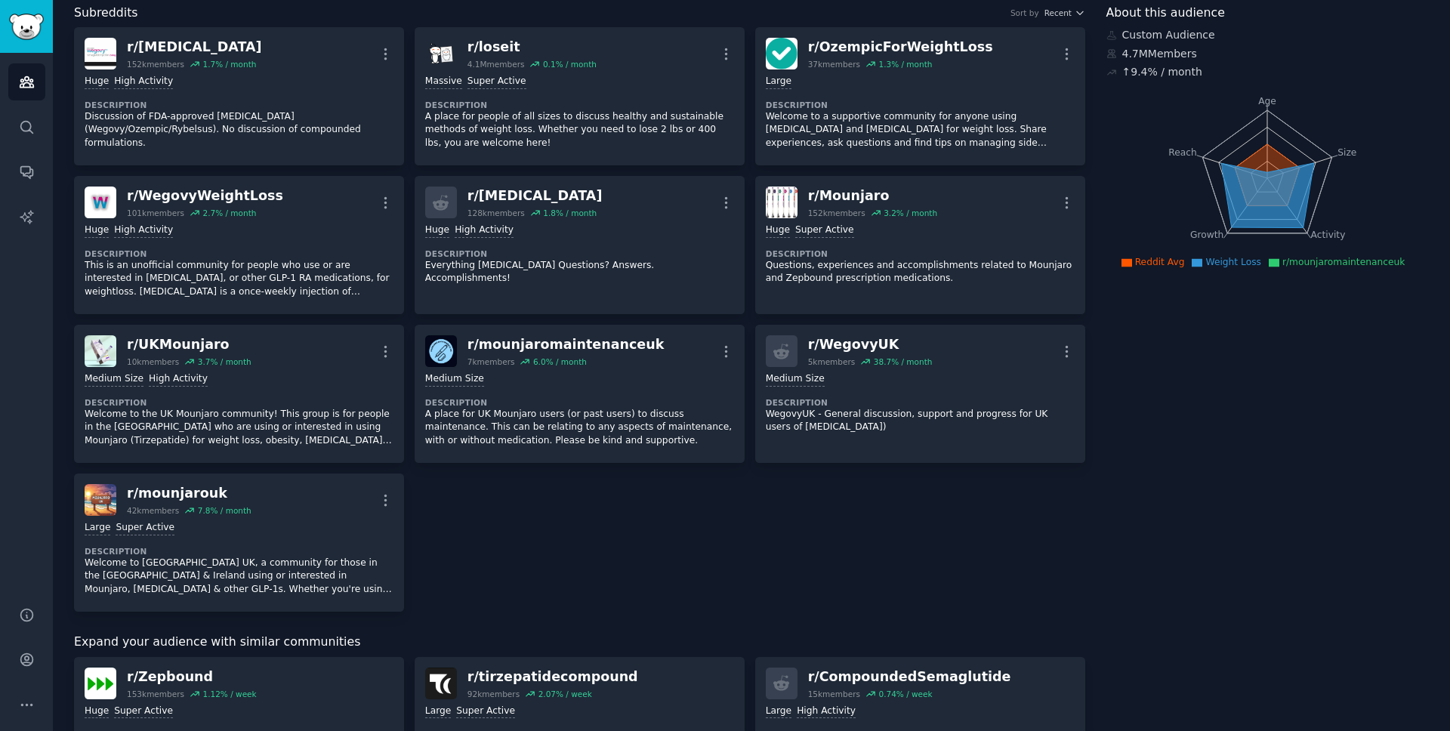
scroll to position [0, 0]
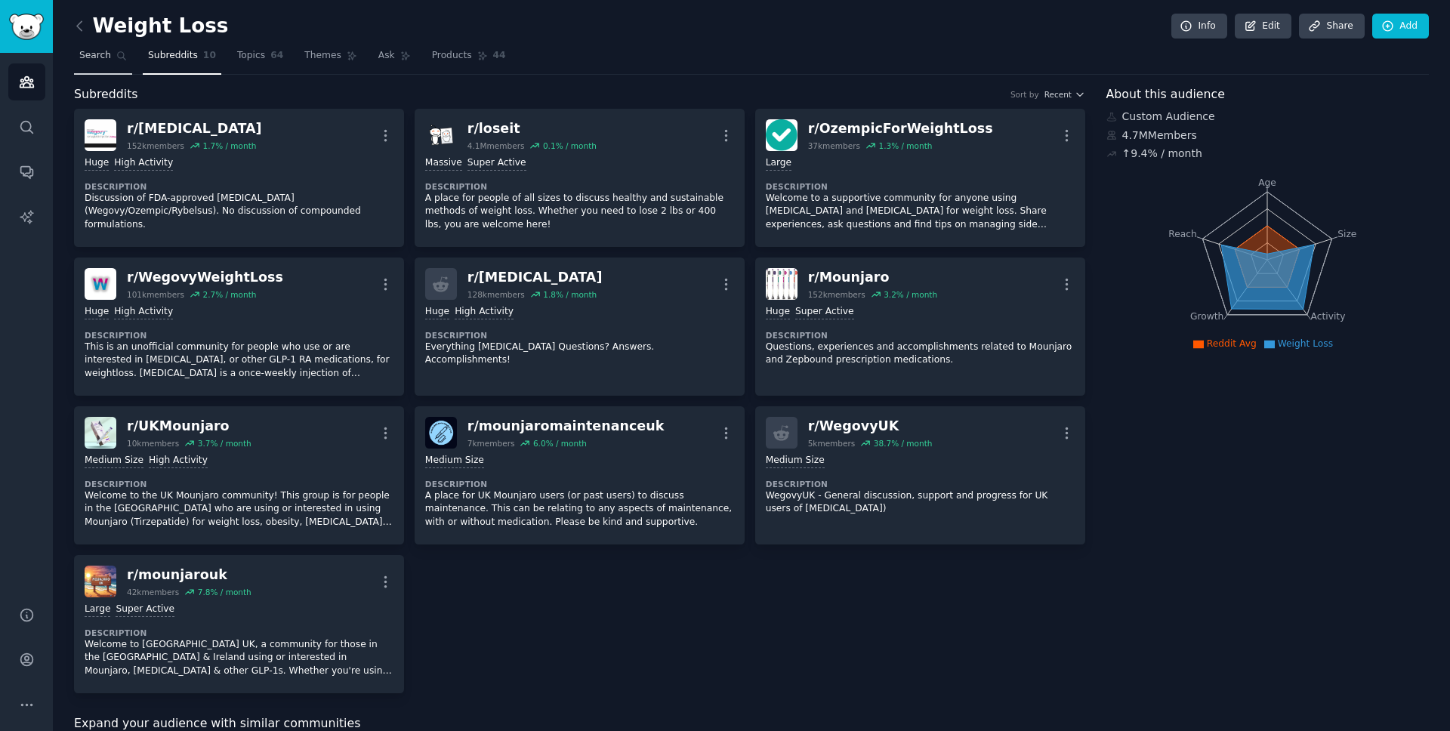
click at [101, 63] on link "Search" at bounding box center [103, 59] width 58 height 31
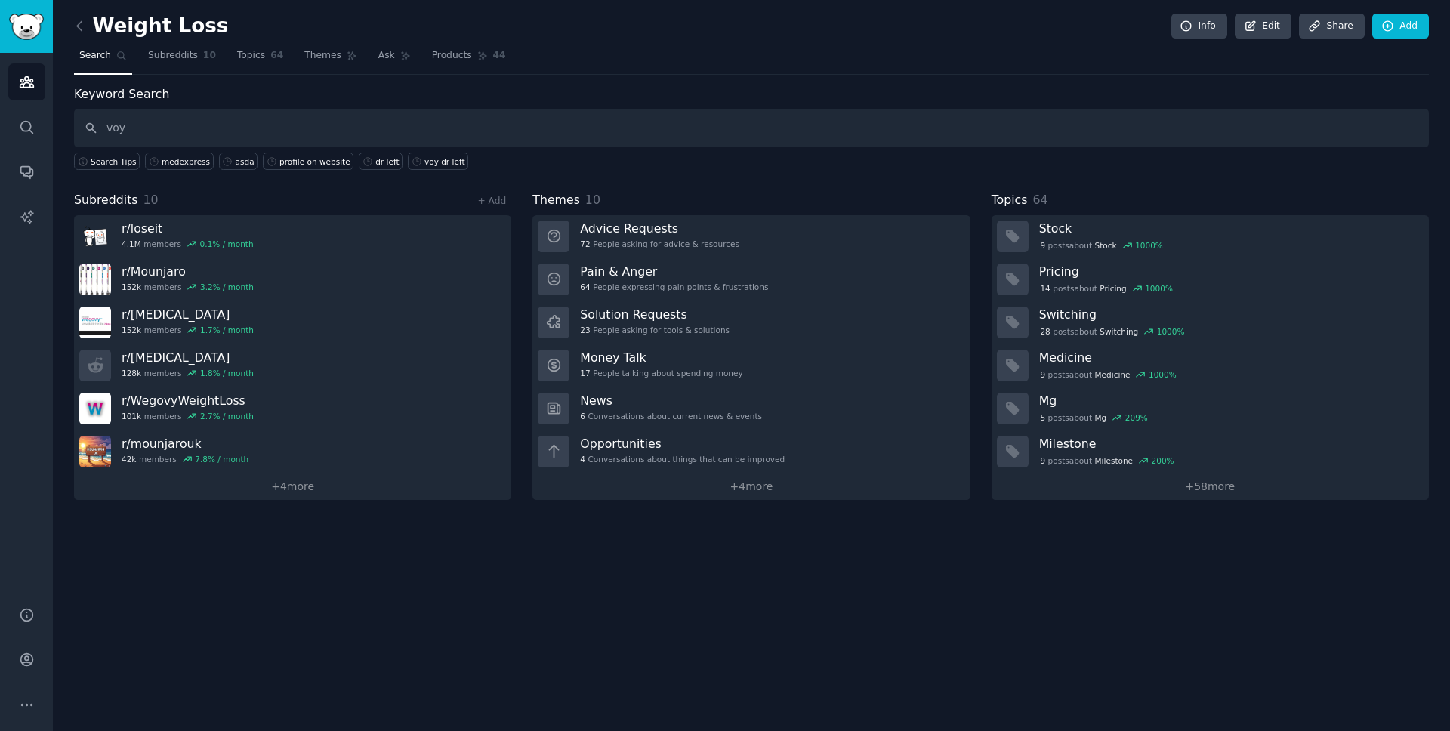
type input "voy"
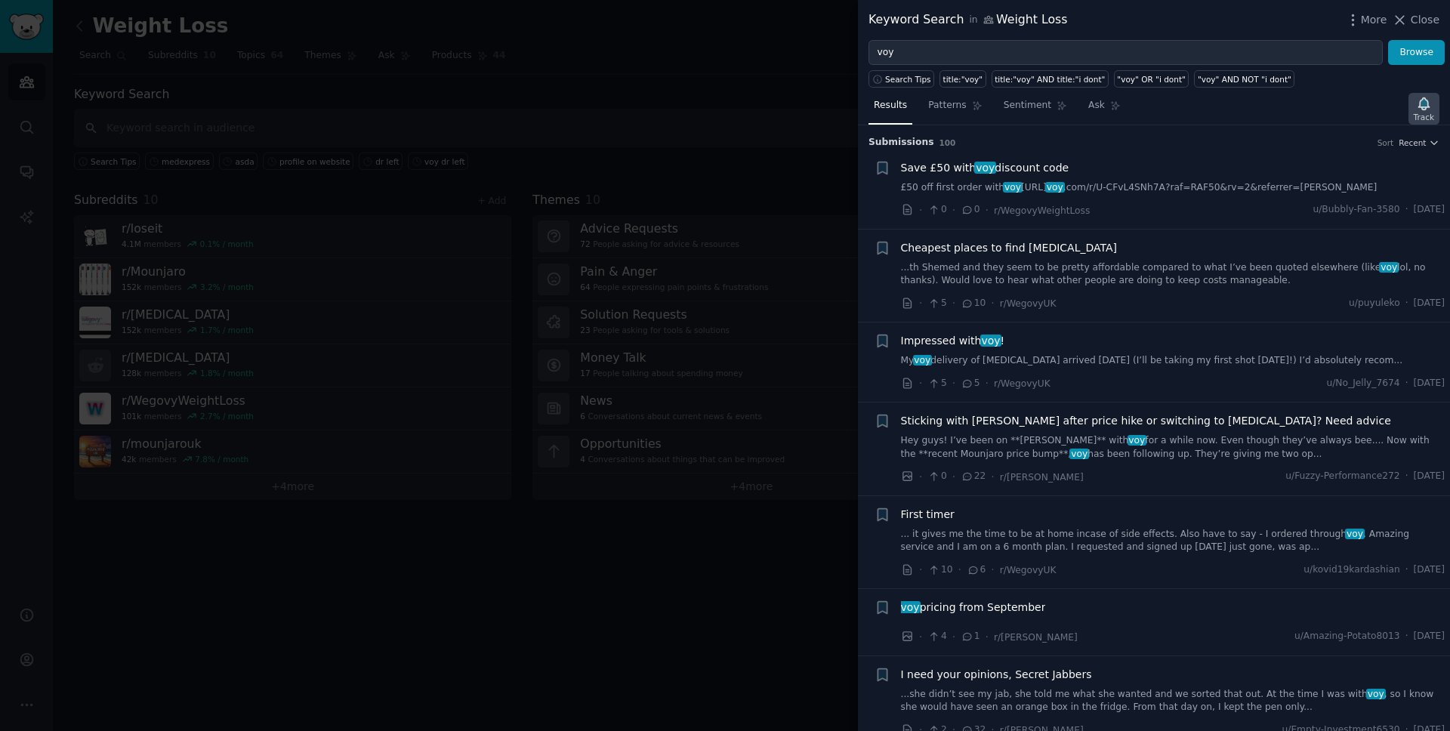
click at [1426, 109] on icon "button" at bounding box center [1424, 104] width 16 height 16
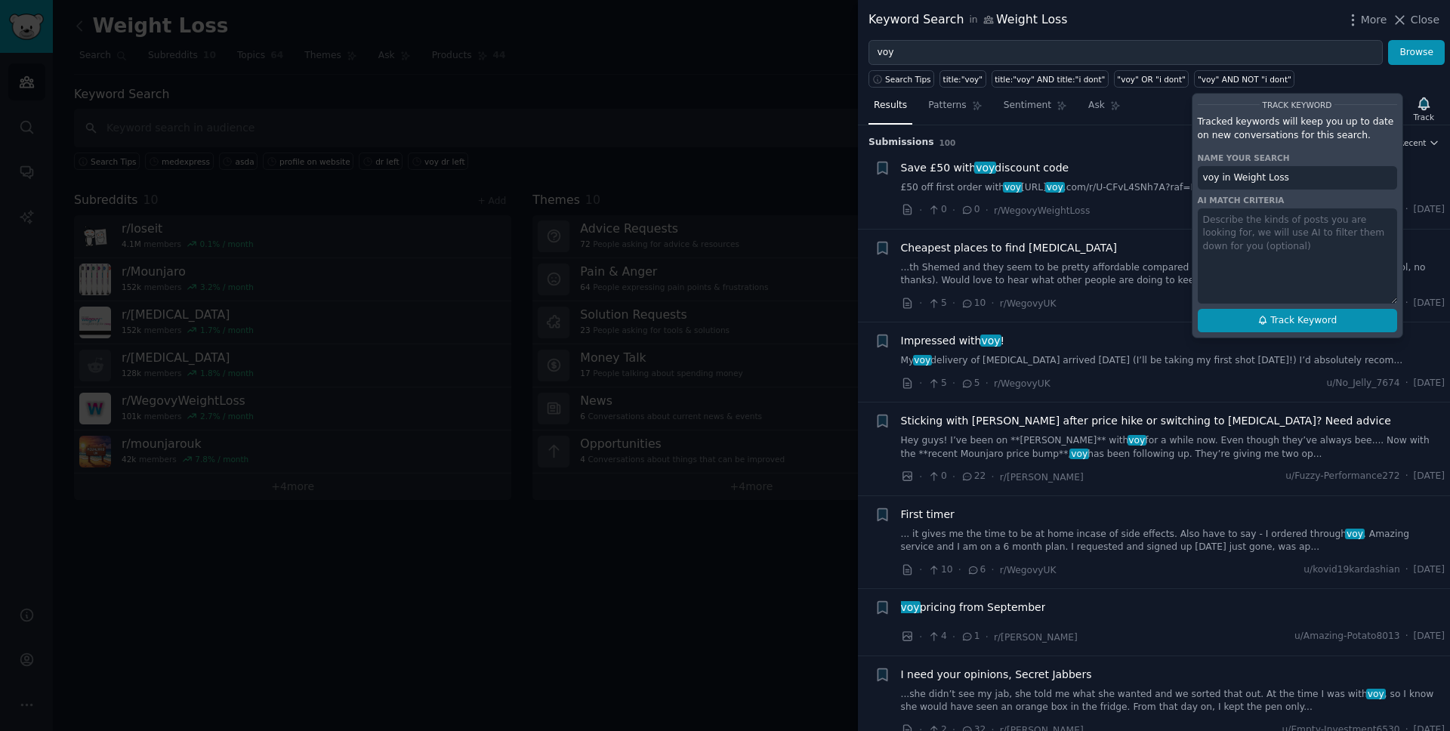
click at [1279, 318] on span "Track Keyword" at bounding box center [1303, 321] width 66 height 14
type input "voy in Weight Loss"
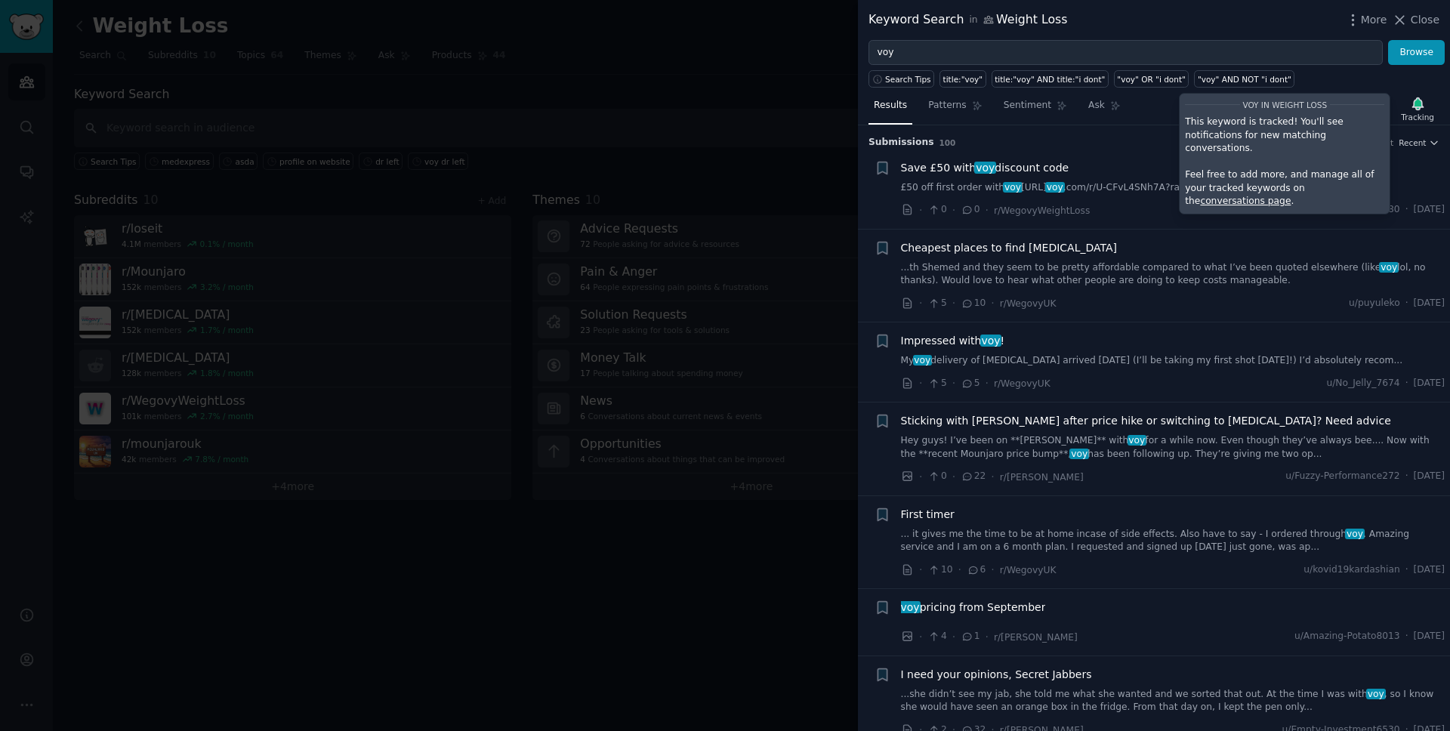
click at [1290, 196] on link "conversations page" at bounding box center [1245, 201] width 91 height 11
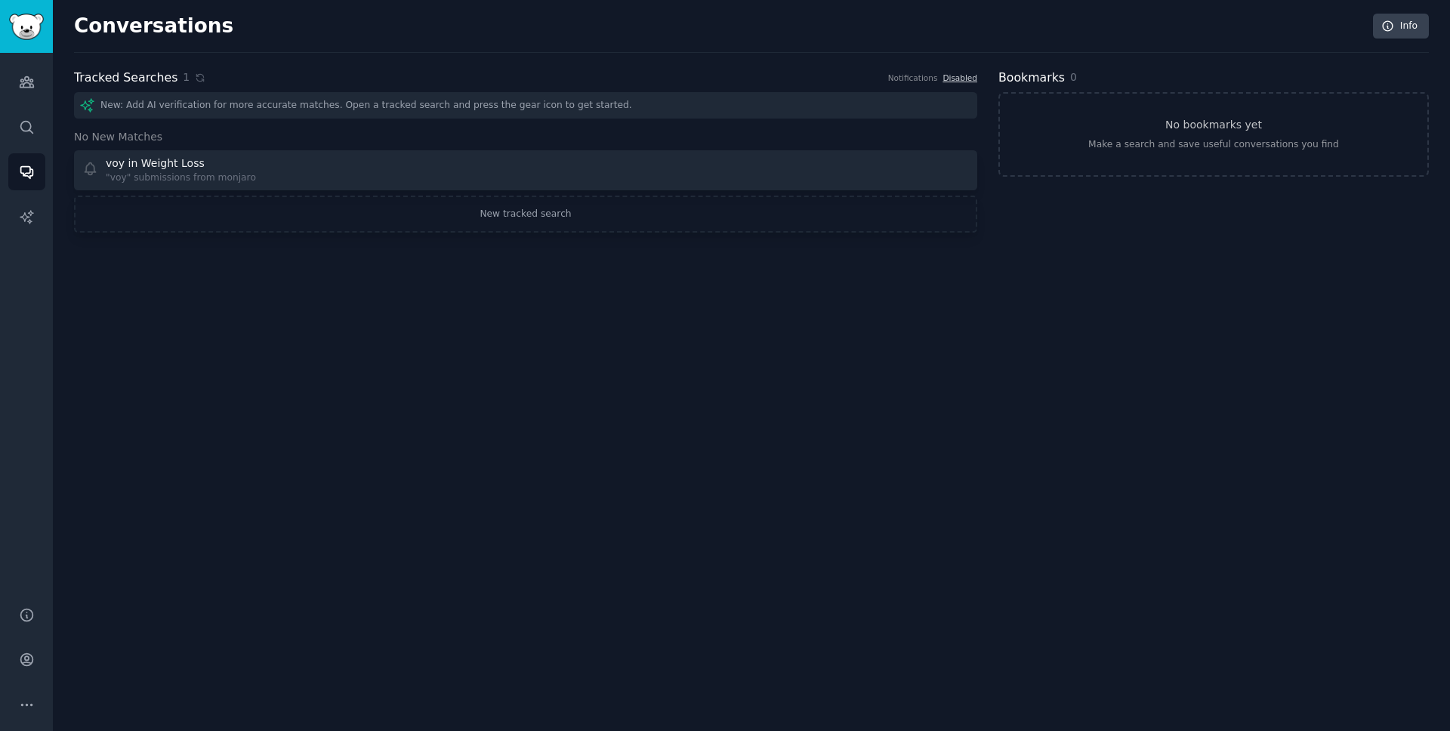
click at [427, 110] on div "New: Add AI verification for more accurate matches. Open a tracked search and p…" at bounding box center [525, 105] width 903 height 26
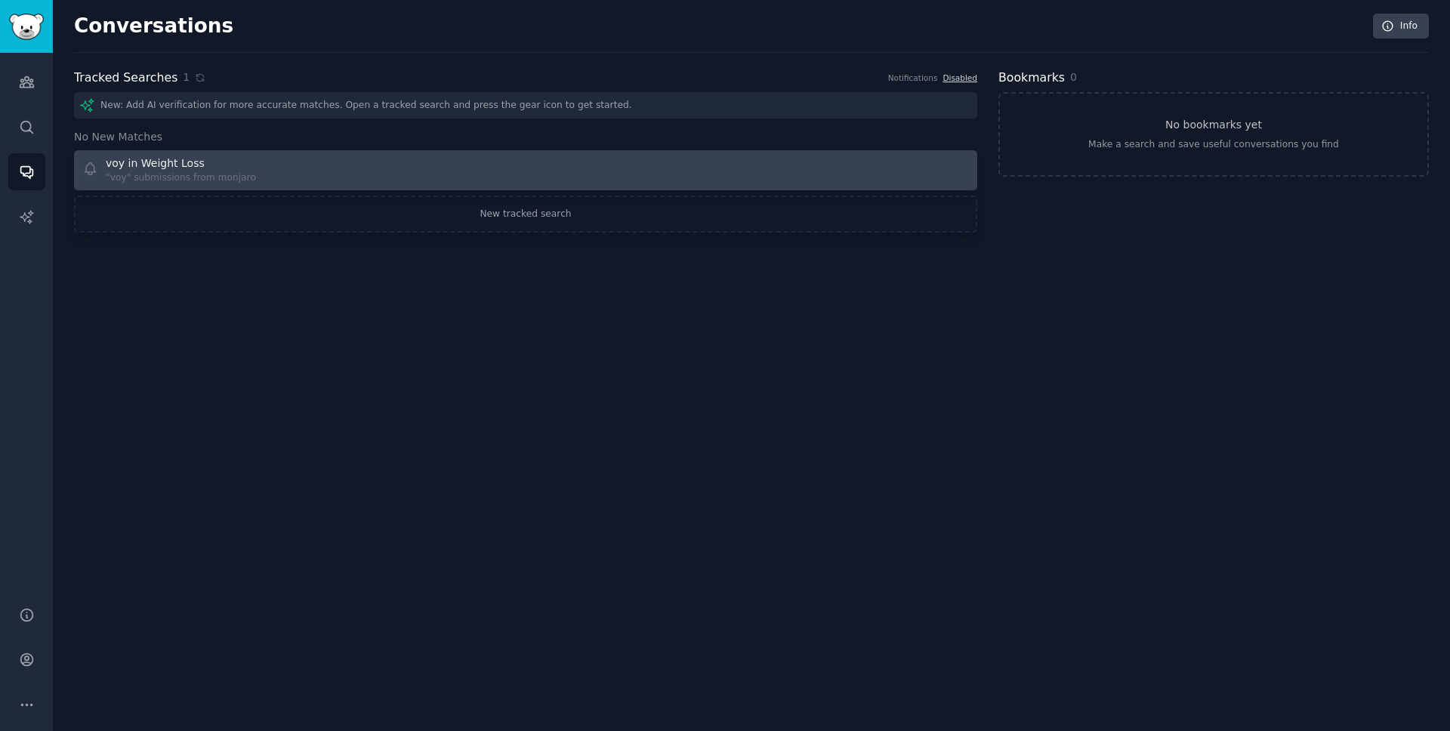
click at [306, 180] on div "voy in Weight Loss "voy" submissions from monjaro" at bounding box center [298, 170] width 433 height 29
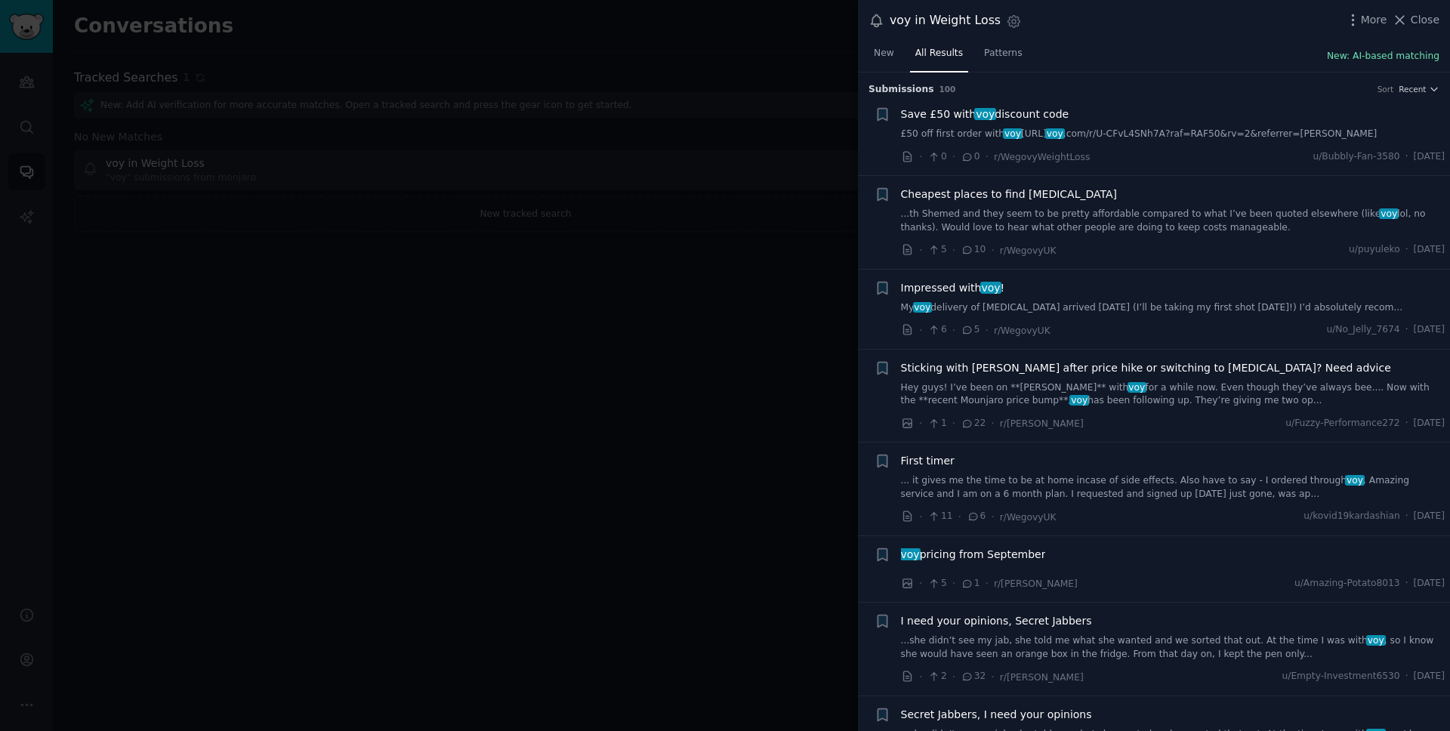
click at [1403, 56] on button "New: AI-based matching" at bounding box center [1383, 57] width 113 height 14
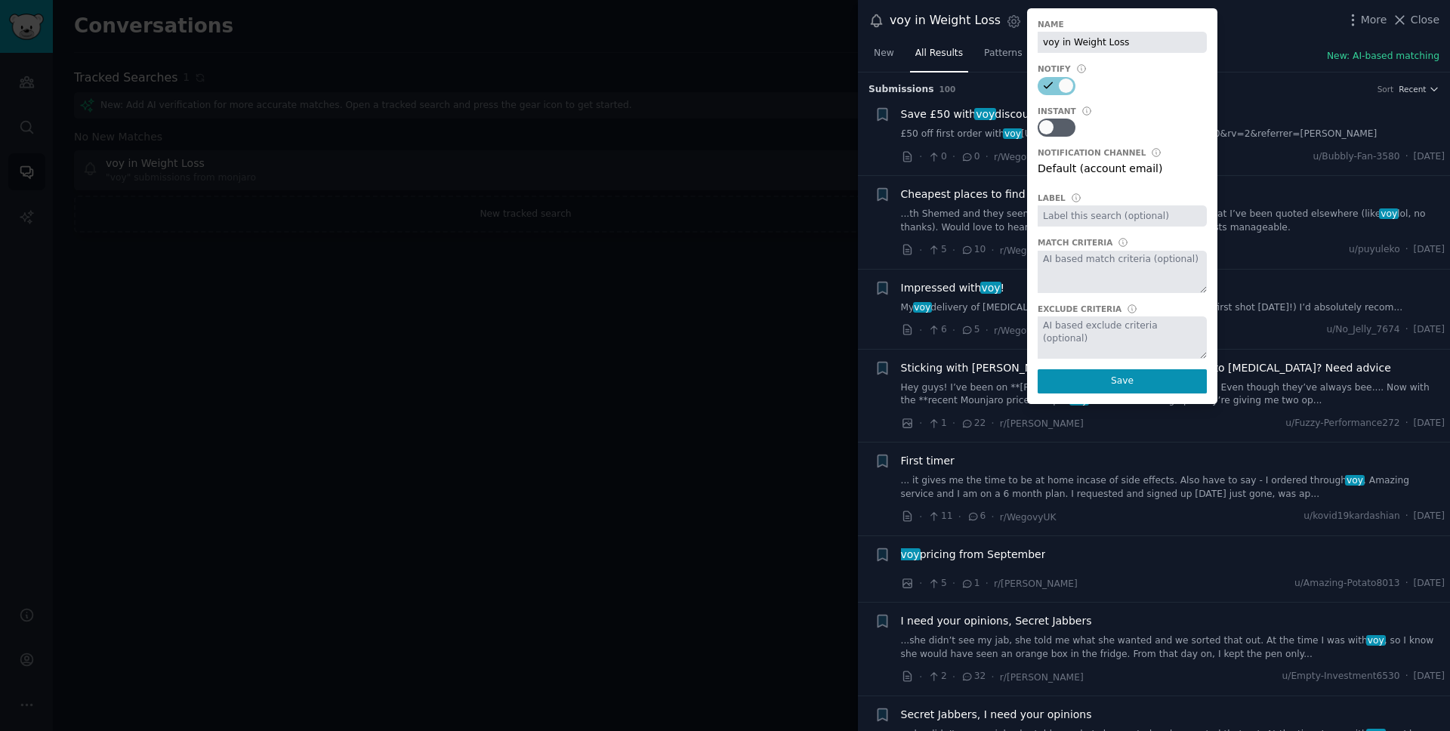
click at [1104, 168] on div "Default (account email)" at bounding box center [1122, 171] width 169 height 21
click at [1093, 176] on div "Default (account email)" at bounding box center [1122, 171] width 169 height 21
click at [1131, 386] on button "Save" at bounding box center [1122, 381] width 169 height 24
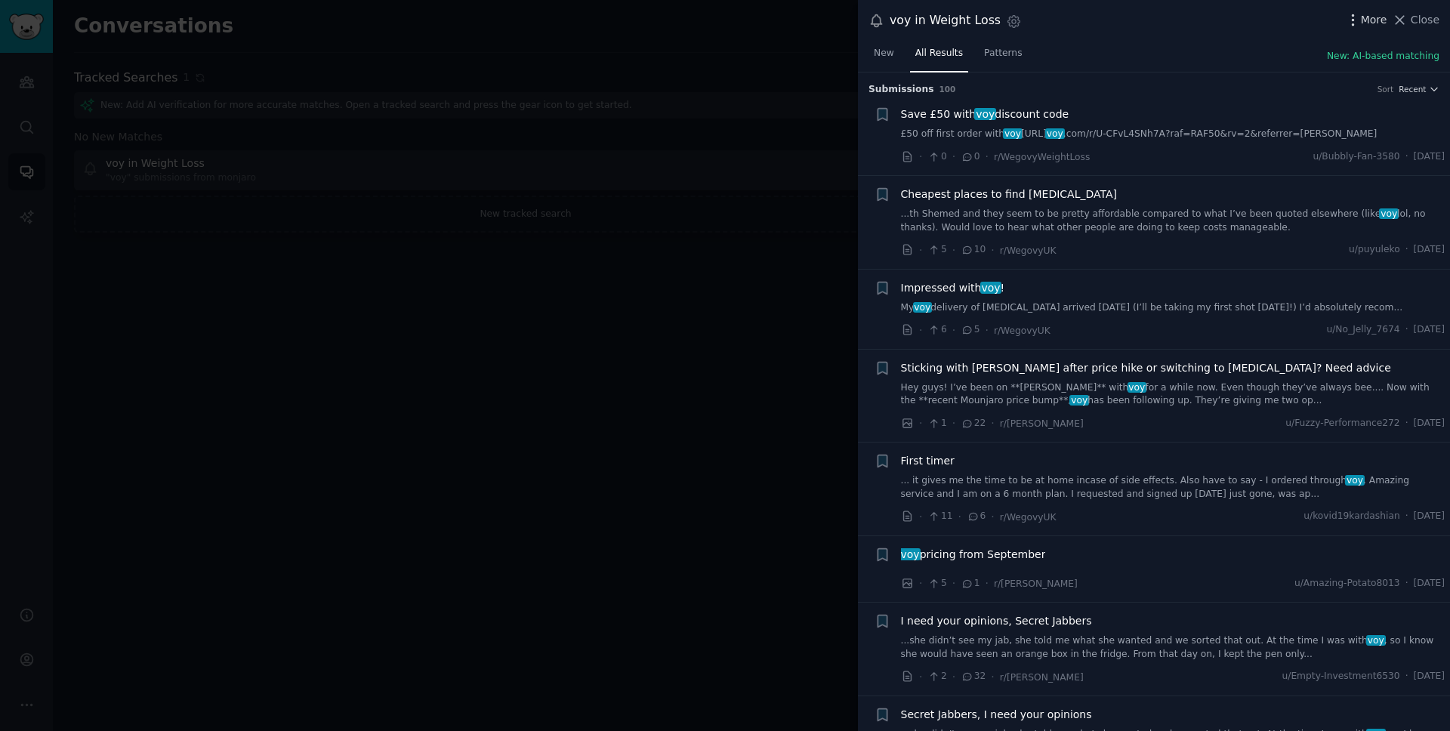
click at [1361, 14] on icon "button" at bounding box center [1353, 20] width 16 height 16
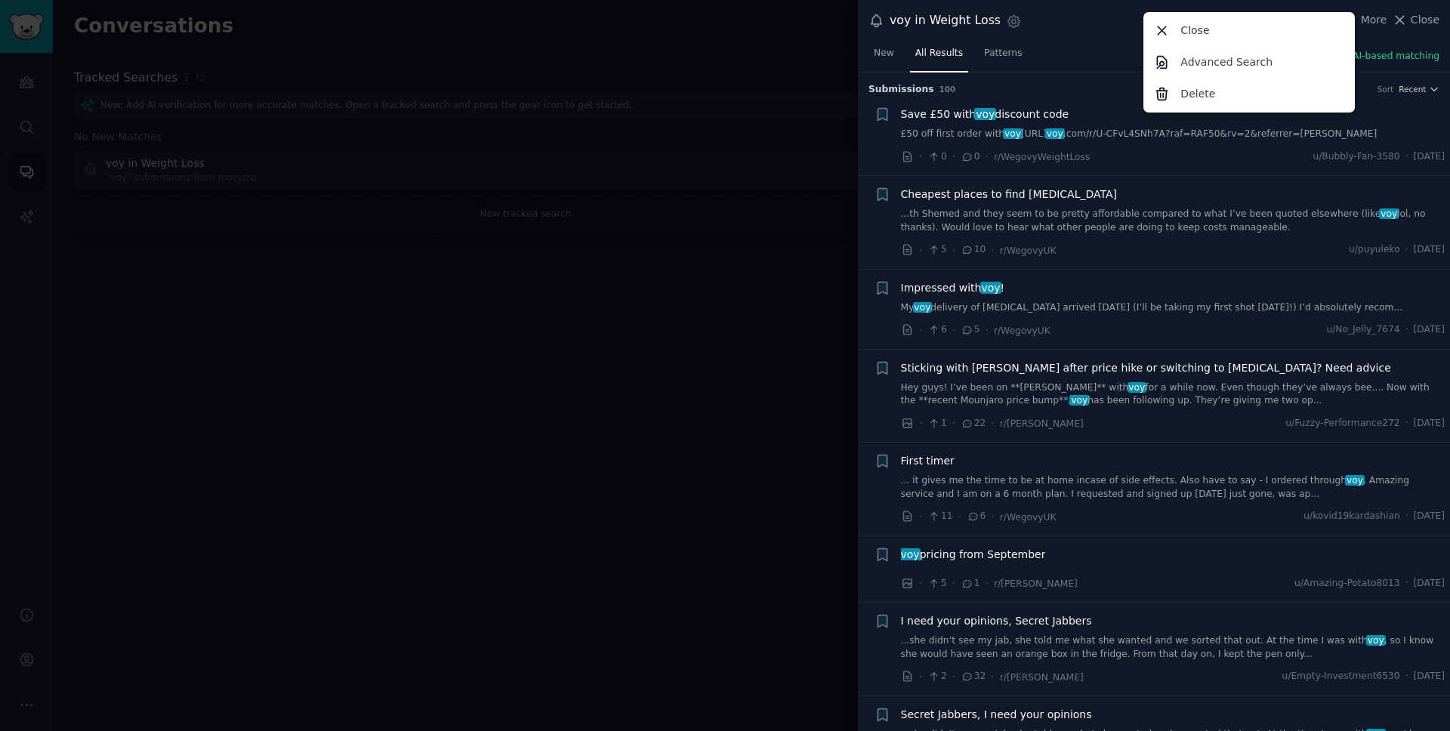
click at [1082, 35] on div "voy in Weight Loss Settings More Close Advanced Search Delete Close" at bounding box center [1154, 21] width 592 height 42
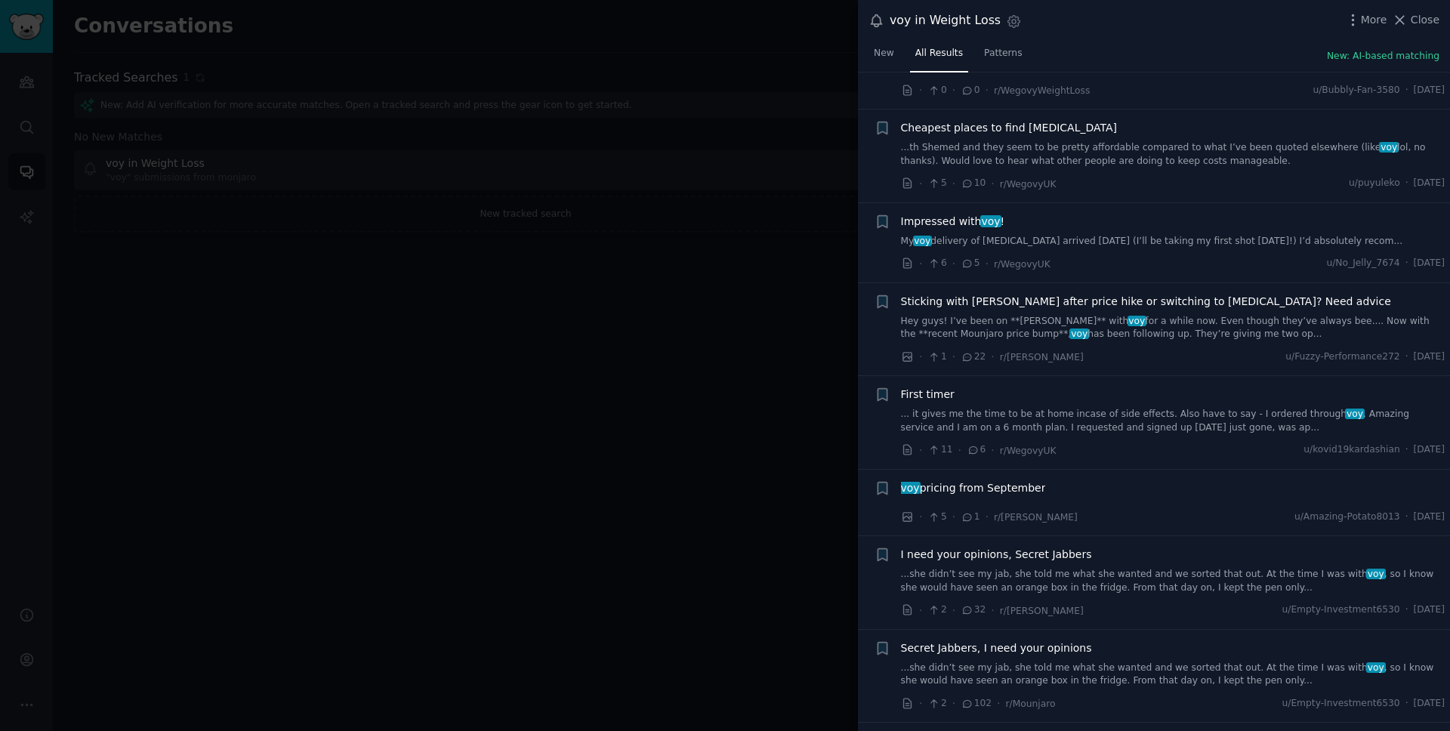
scroll to position [69, 0]
click at [985, 217] on span "voy" at bounding box center [991, 219] width 22 height 12
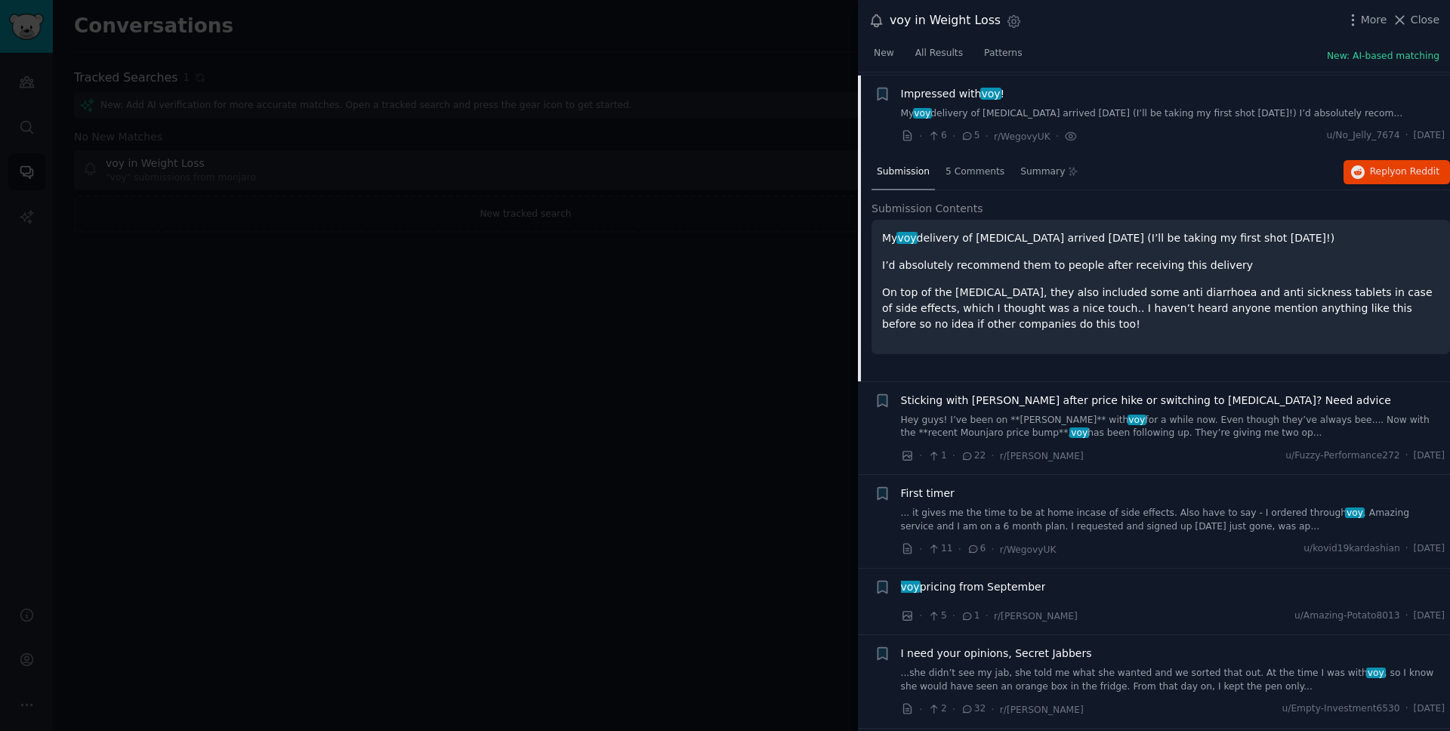
scroll to position [197, 0]
click at [1044, 169] on span "Summary" at bounding box center [1042, 169] width 45 height 14
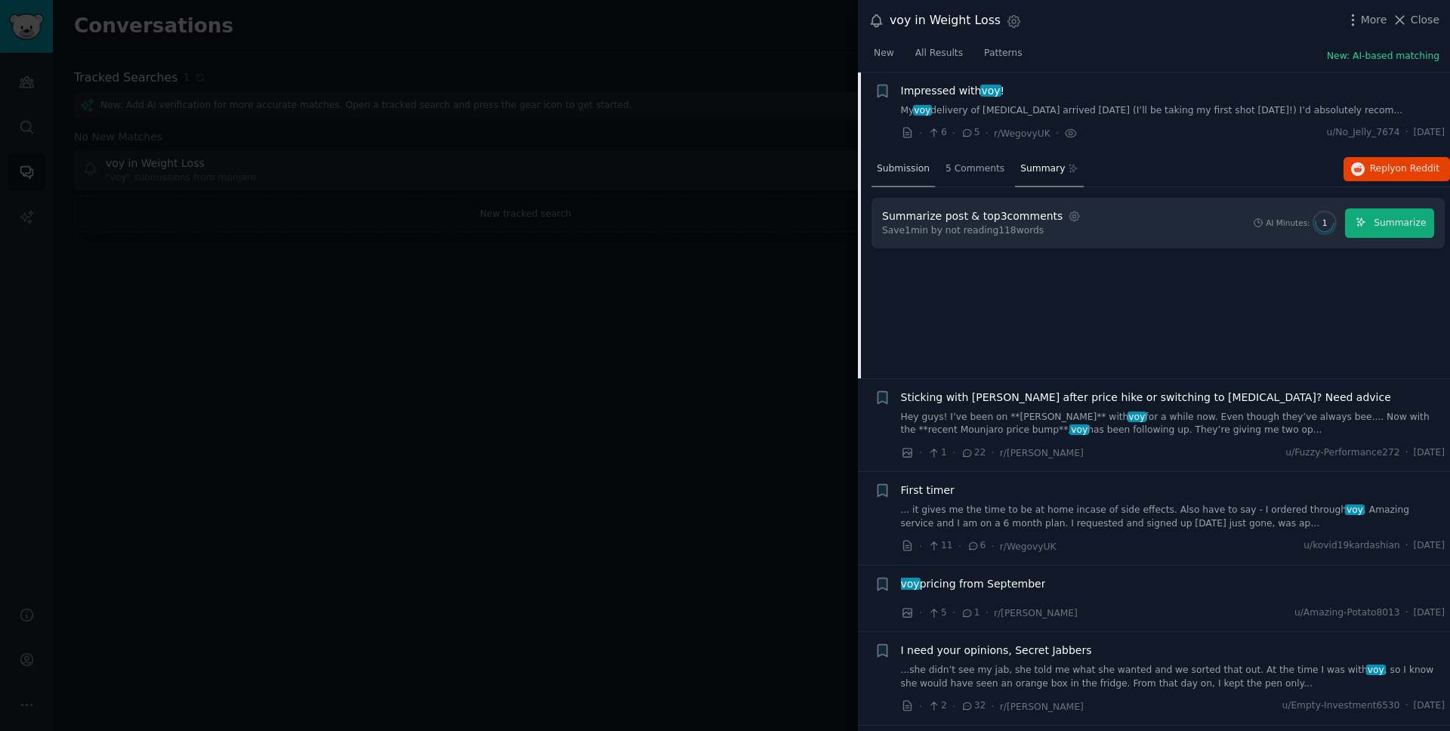
click at [902, 178] on div "Submission" at bounding box center [902, 170] width 63 height 36
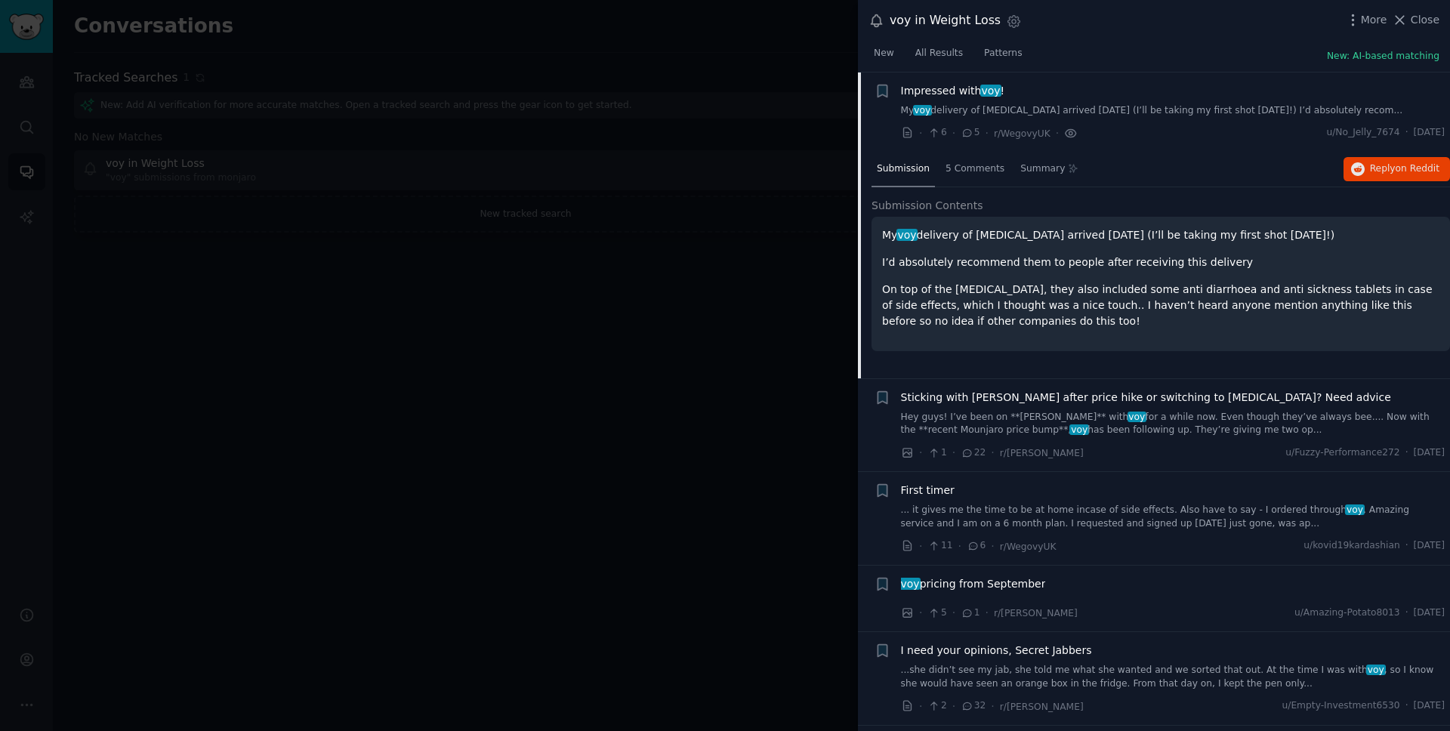
click at [1069, 132] on icon at bounding box center [1071, 133] width 14 height 16
click at [929, 91] on span "Impressed with voy !" at bounding box center [953, 91] width 104 height 16
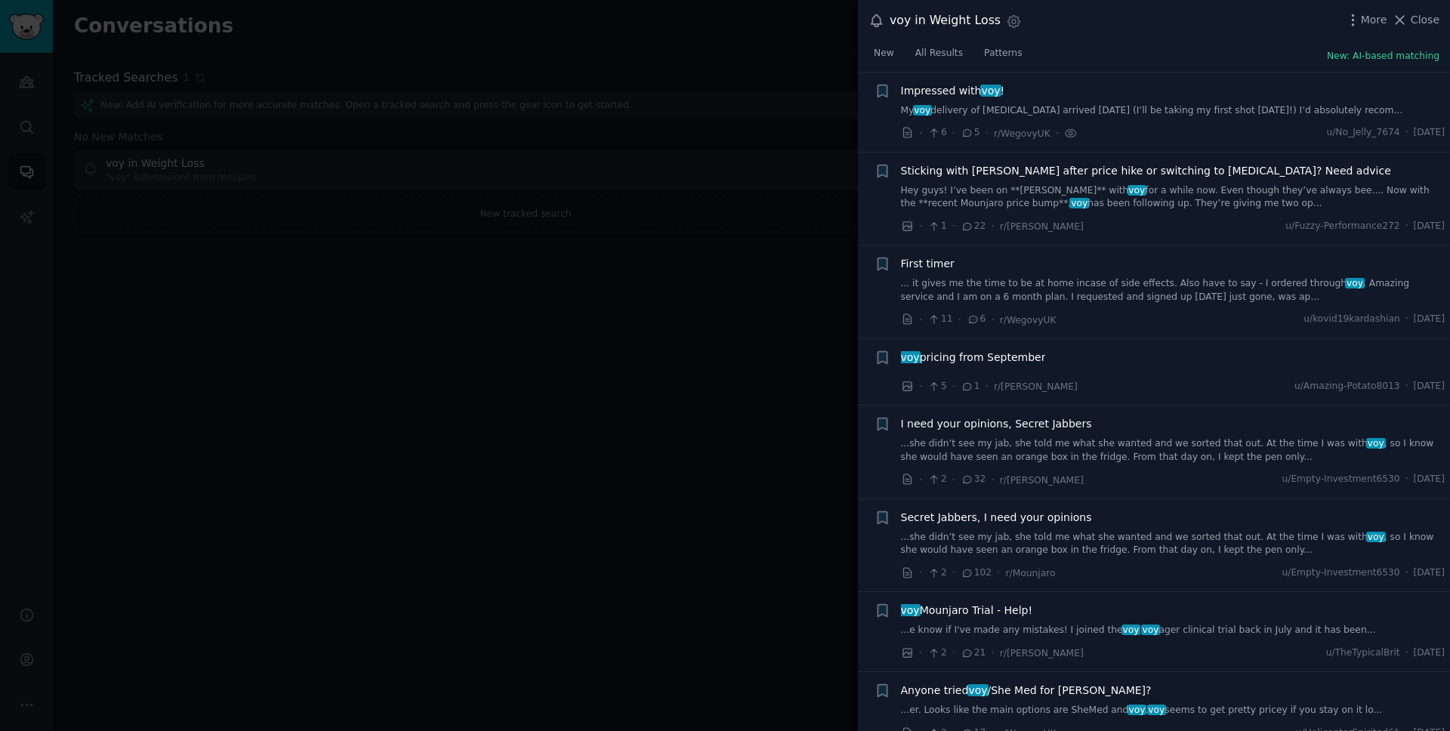
click at [929, 91] on span "Impressed with voy !" at bounding box center [953, 91] width 104 height 16
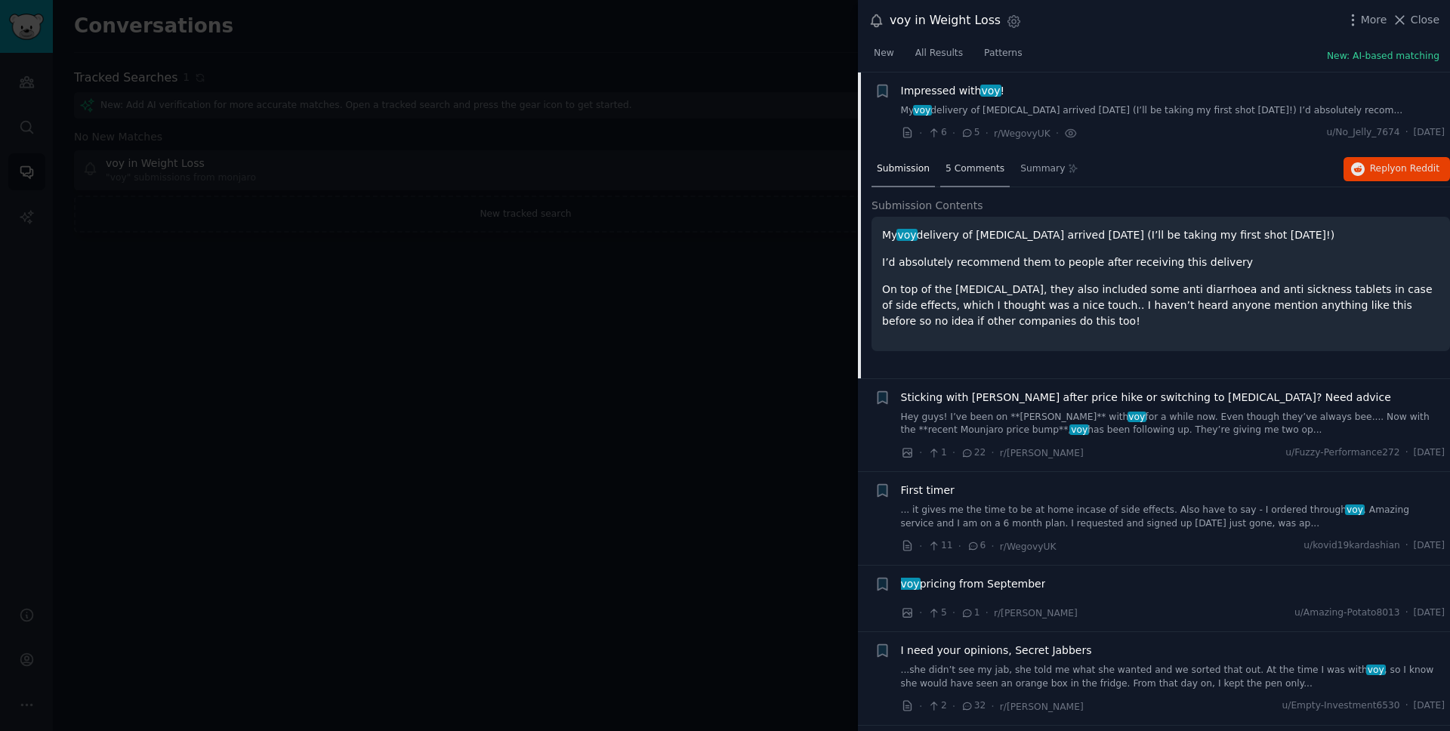
click at [968, 168] on span "5 Comments" at bounding box center [974, 169] width 59 height 14
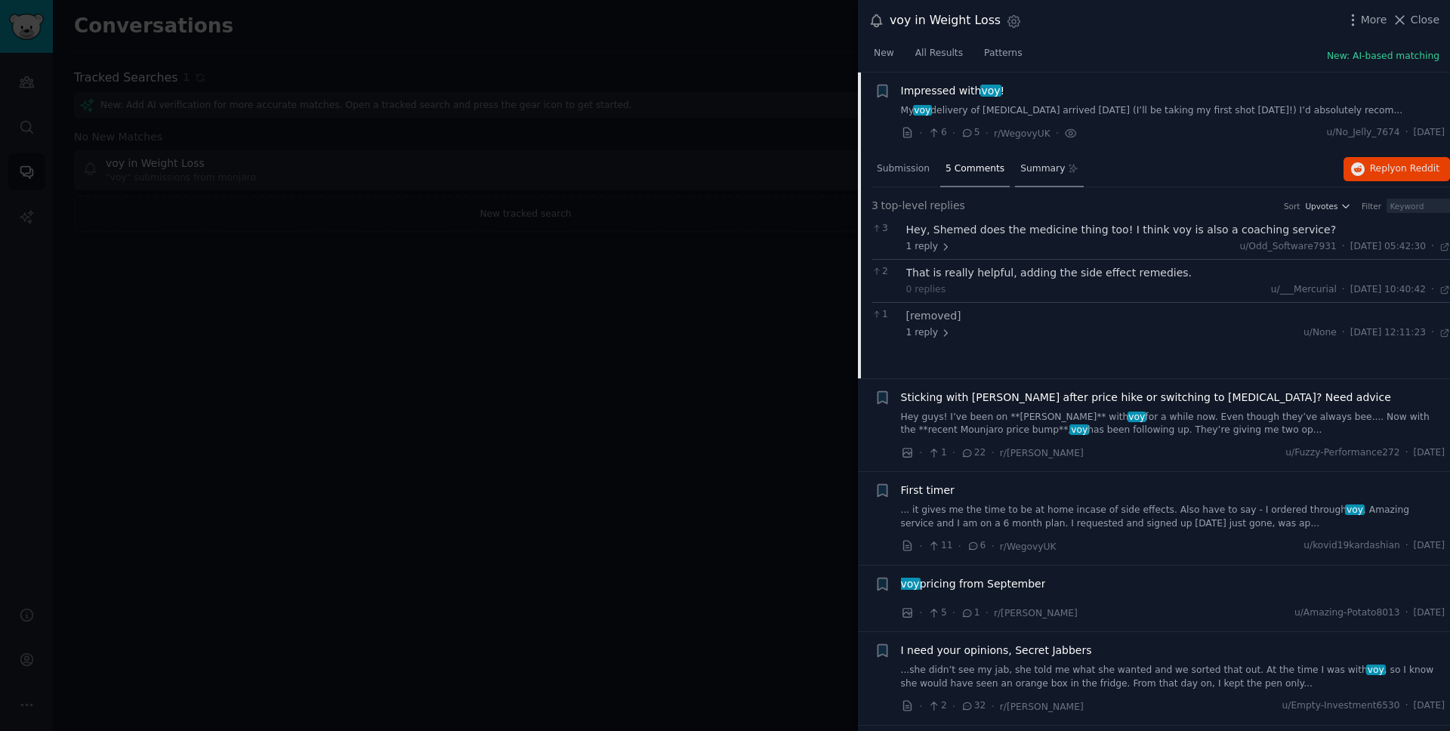
click at [1034, 166] on span "Summary" at bounding box center [1042, 169] width 45 height 14
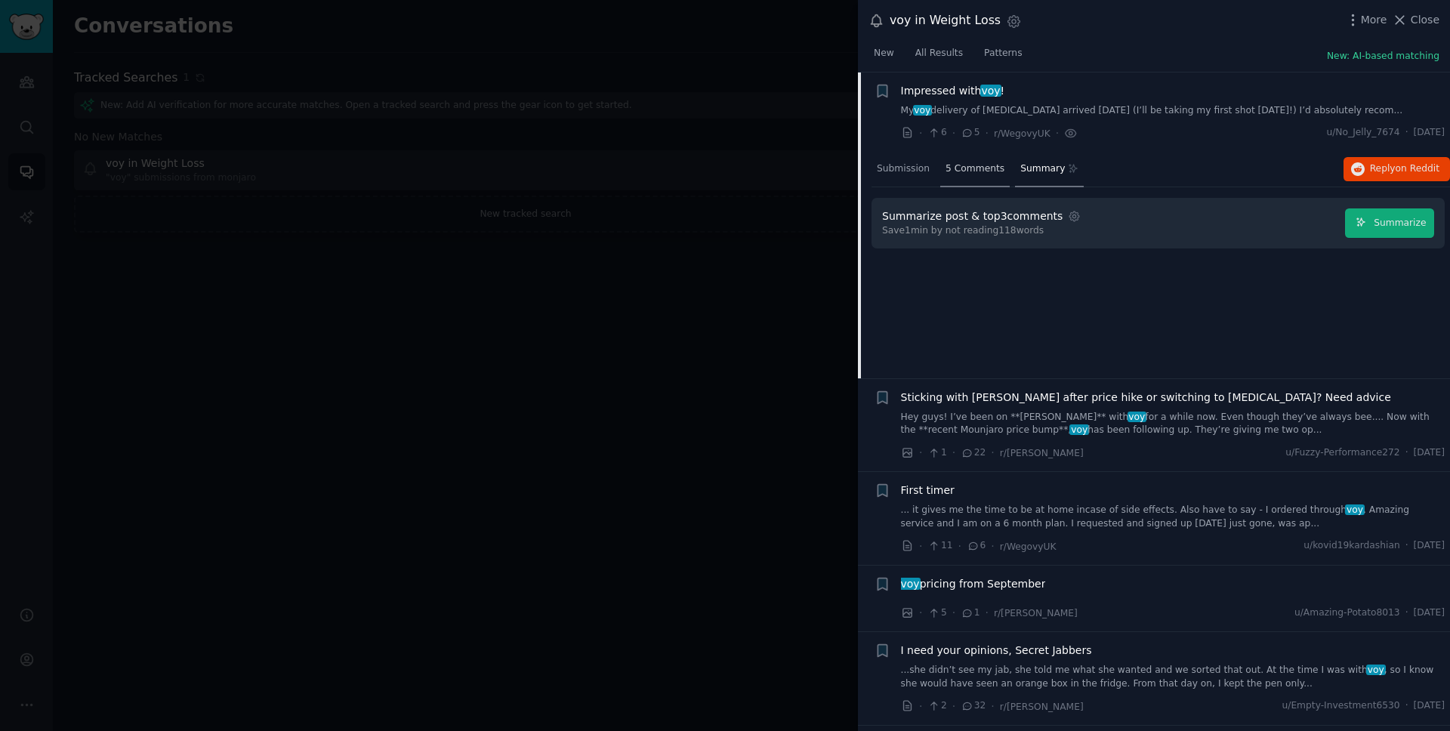
click at [981, 168] on span "5 Comments" at bounding box center [974, 169] width 59 height 14
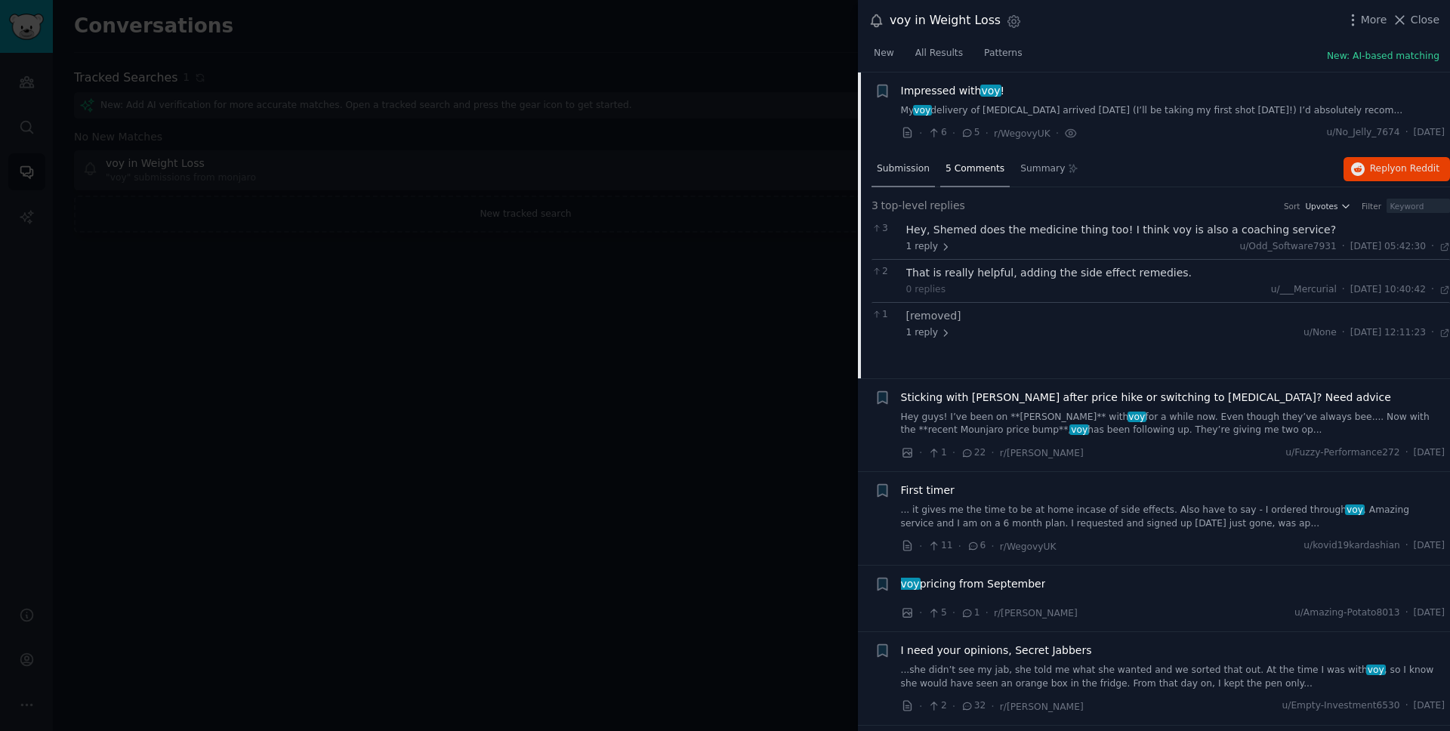
click at [929, 168] on div "Submission" at bounding box center [902, 170] width 63 height 36
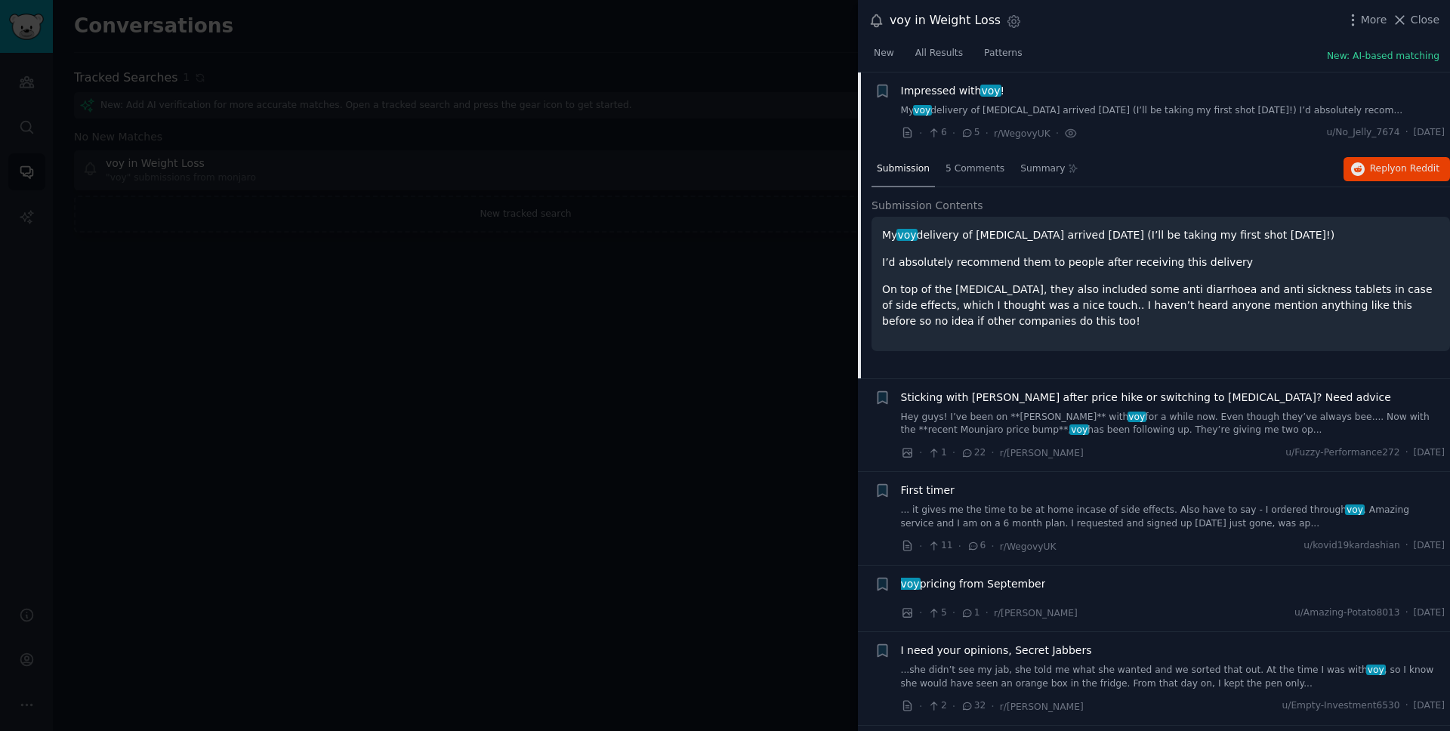
click at [1074, 115] on link "My voy delivery of [MEDICAL_DATA] arrived [DATE] (I’ll be taking my first shot …" at bounding box center [1173, 111] width 544 height 14
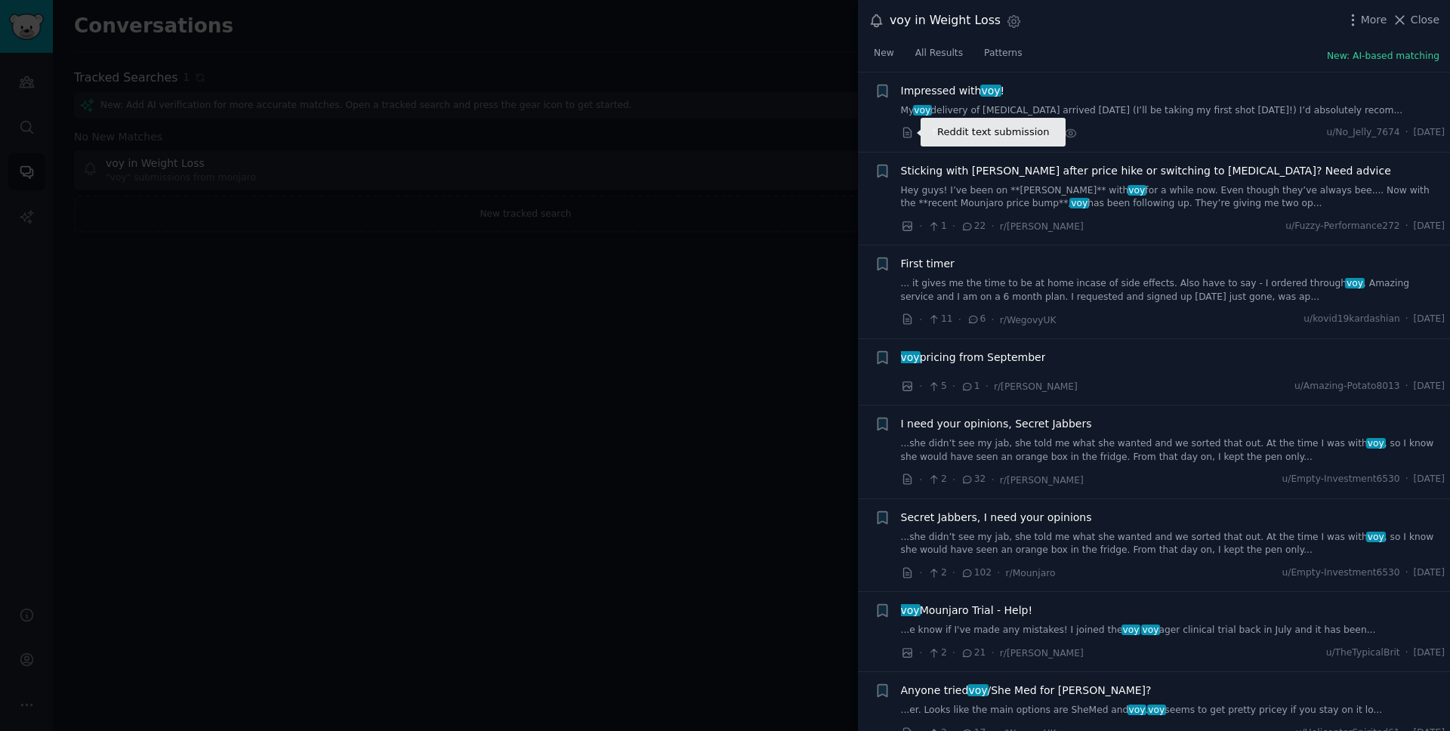
click at [905, 137] on icon at bounding box center [907, 133] width 8 height 10
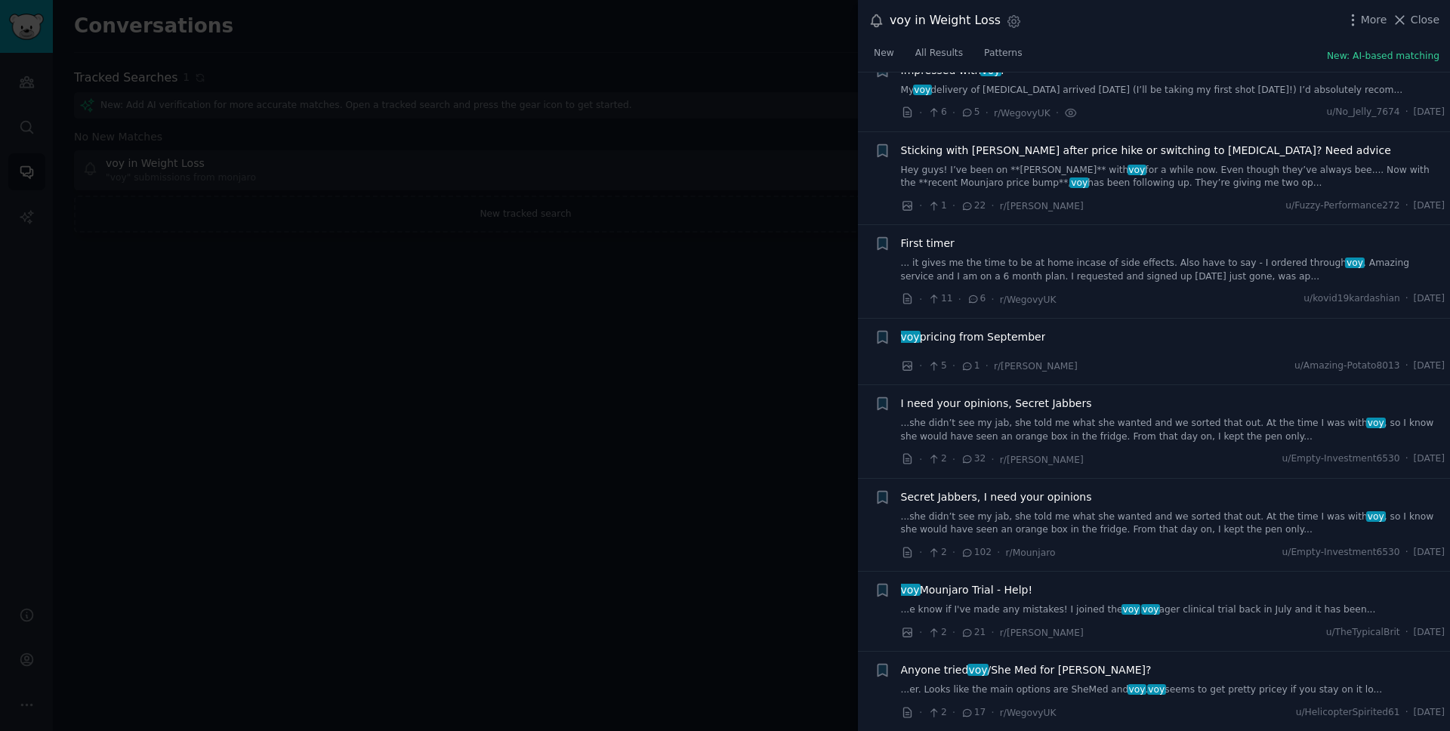
scroll to position [251, 0]
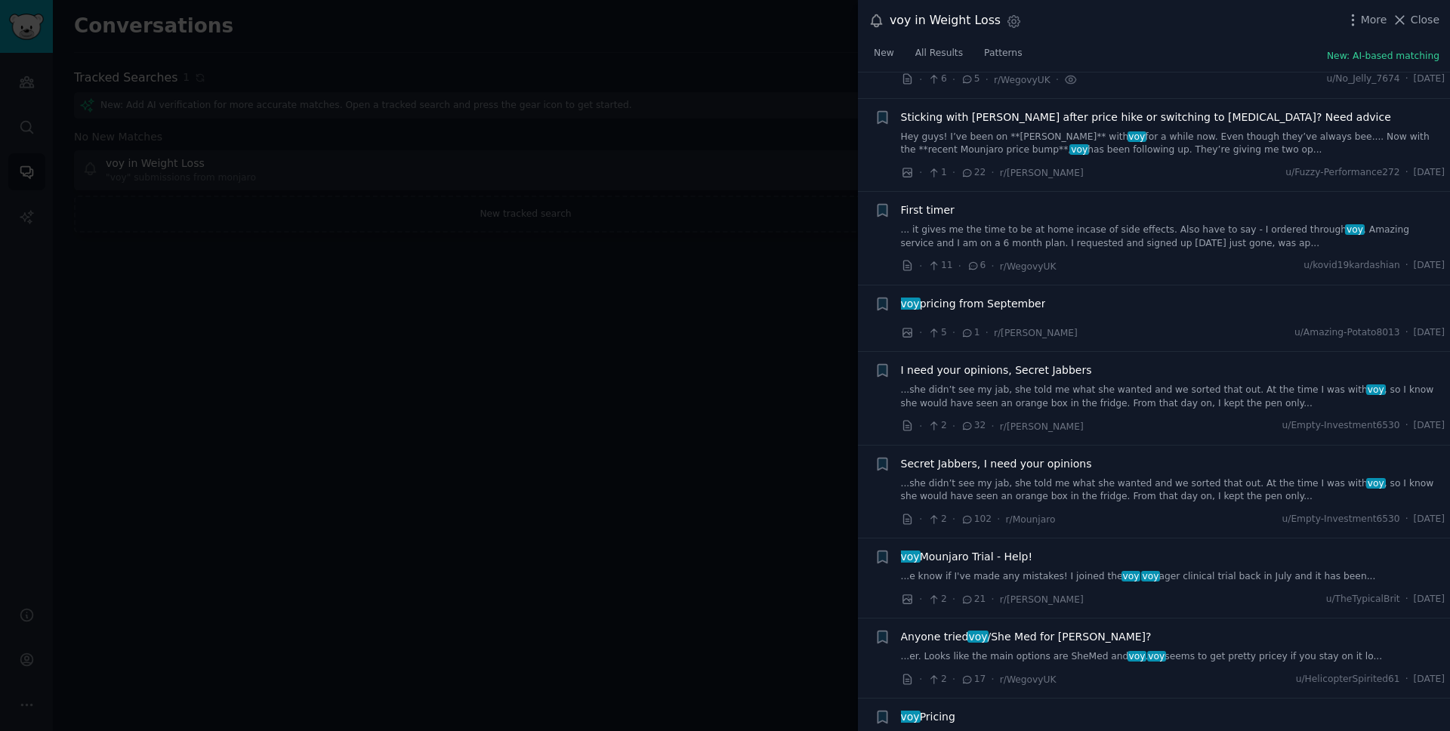
click at [1083, 229] on link "... it gives me the time to be at home incase of side effects. Also have to say…" at bounding box center [1173, 237] width 544 height 26
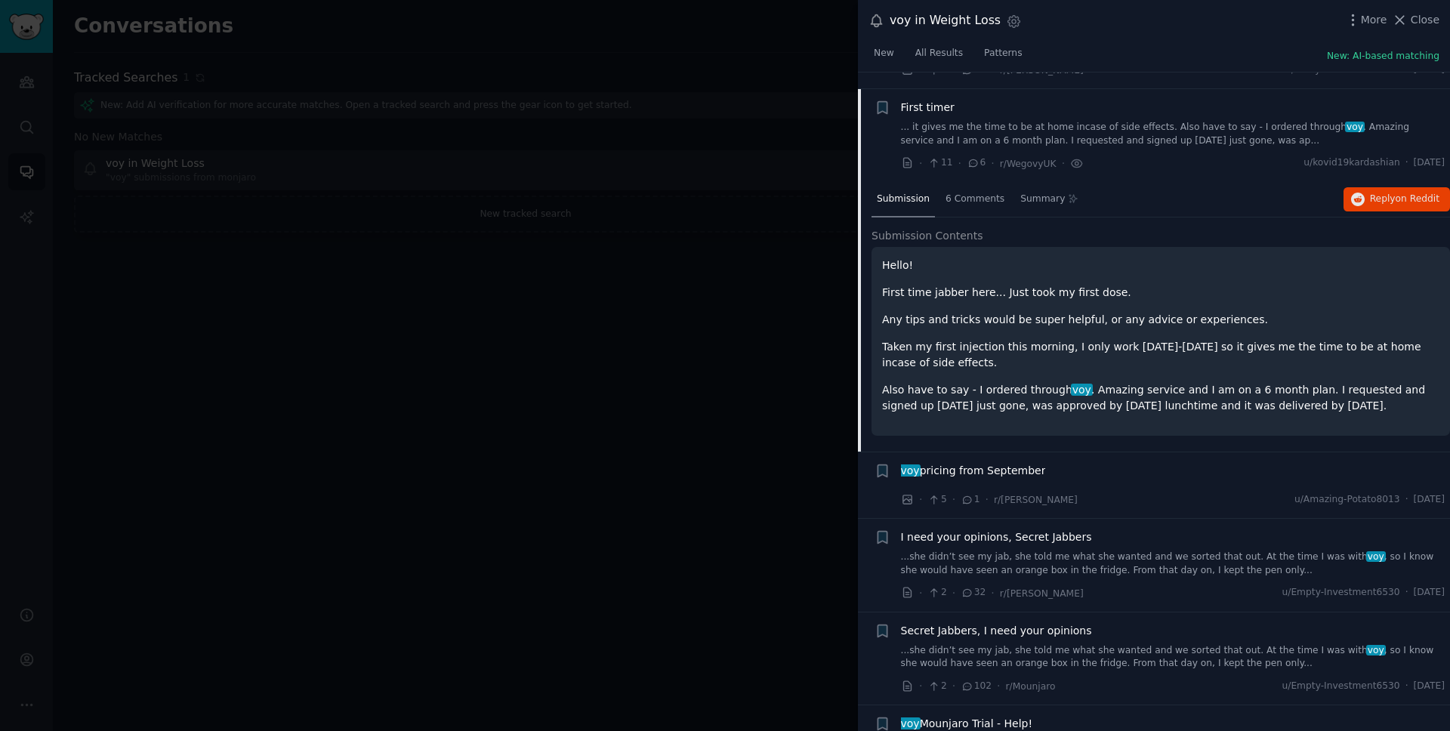
scroll to position [349, 0]
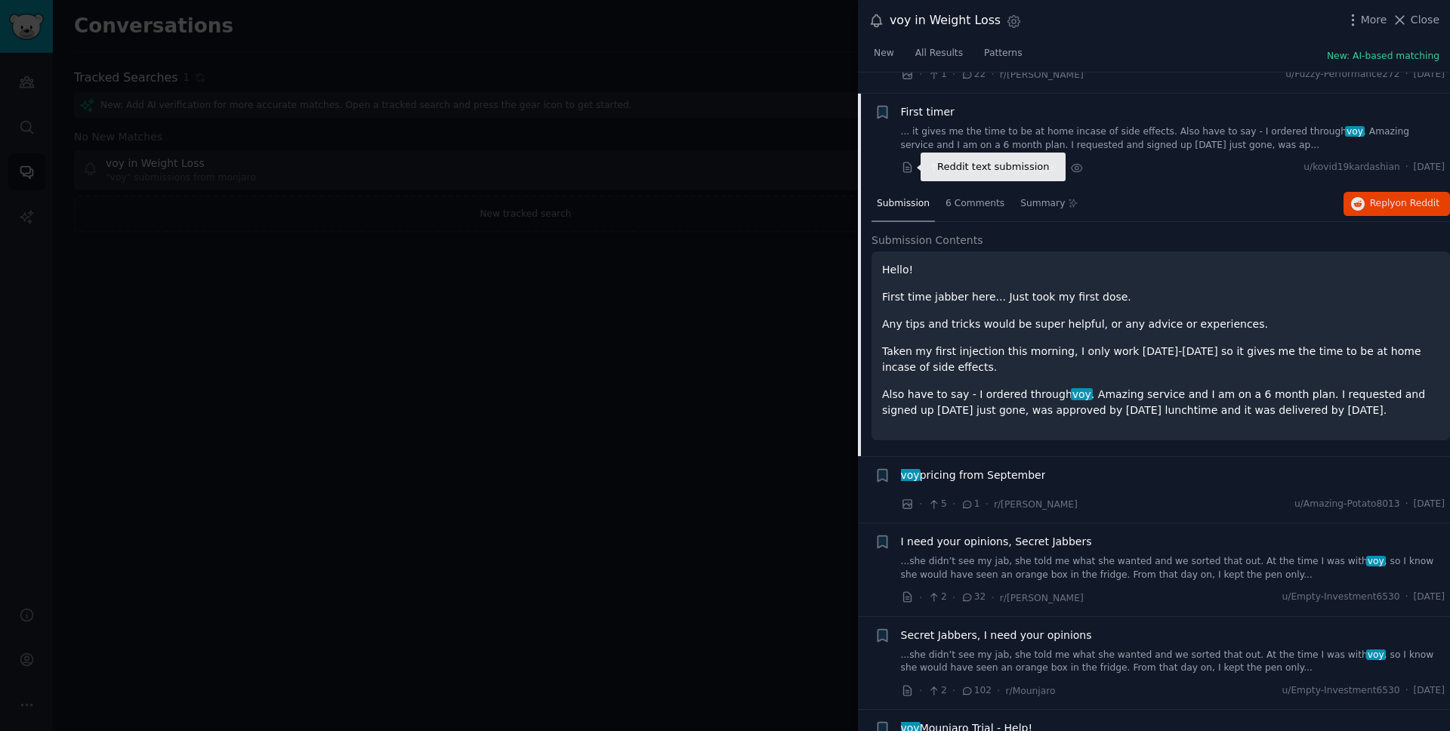
click at [910, 167] on icon at bounding box center [908, 168] width 14 height 14
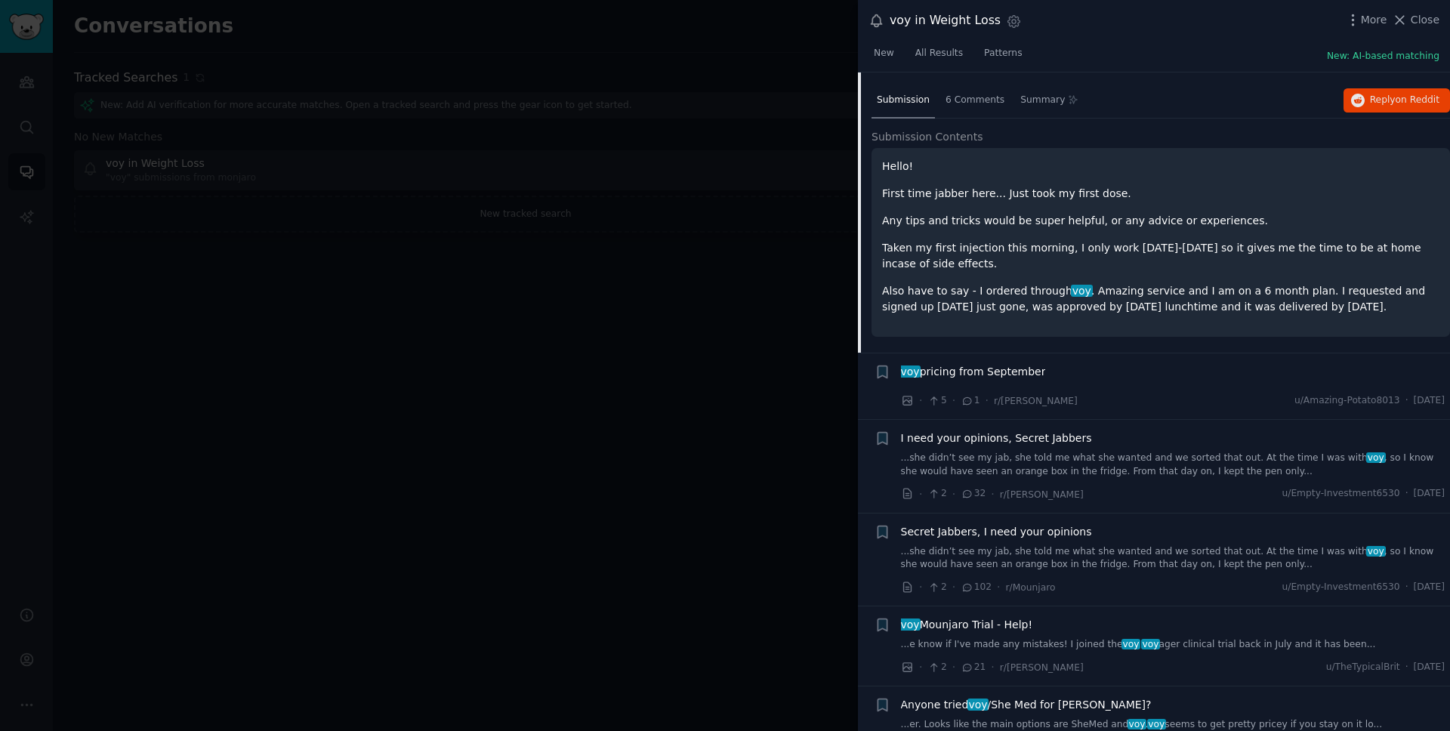
scroll to position [454, 0]
click at [883, 435] on icon "button" at bounding box center [881, 437] width 9 height 12
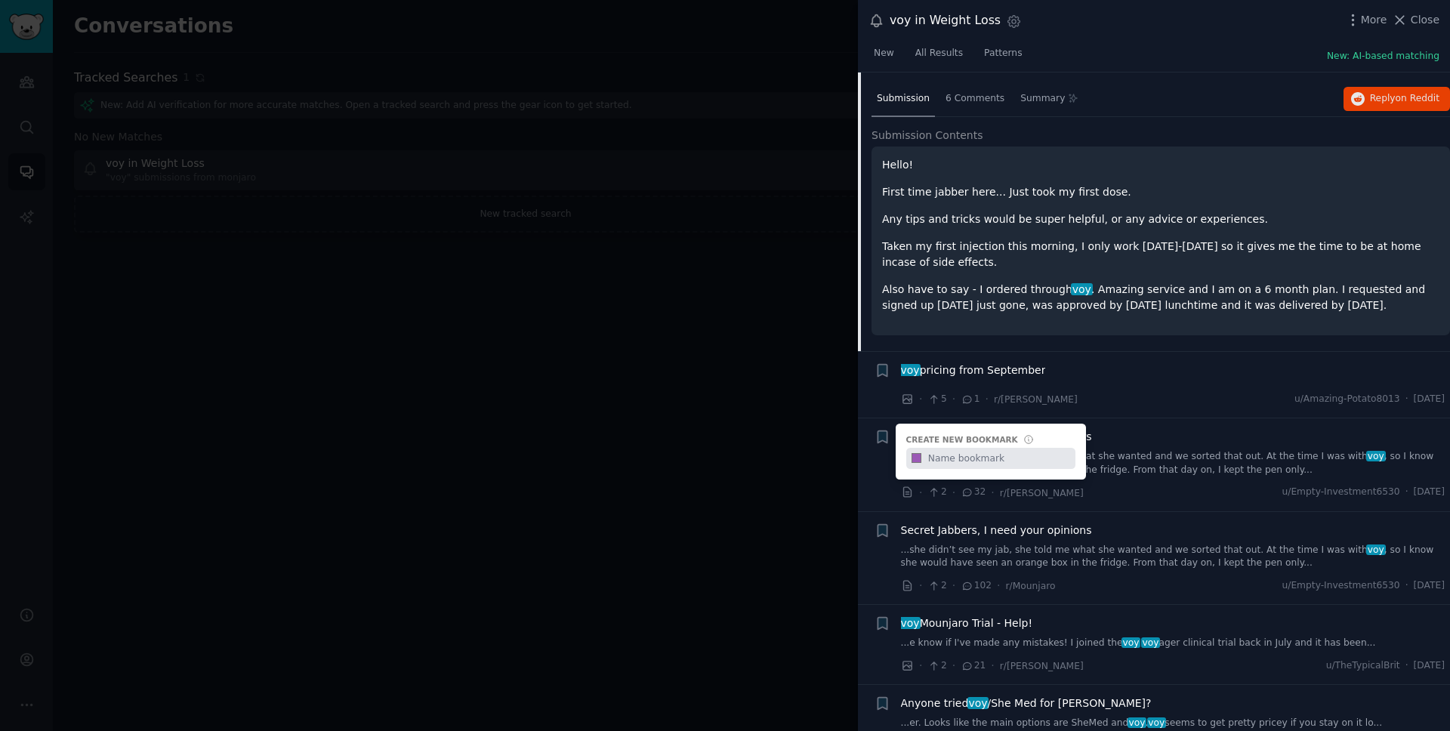
click at [862, 454] on li "Bookmark this conversation + Create new bookmark #9b59b6 I need your opinions, …" at bounding box center [1154, 464] width 592 height 93
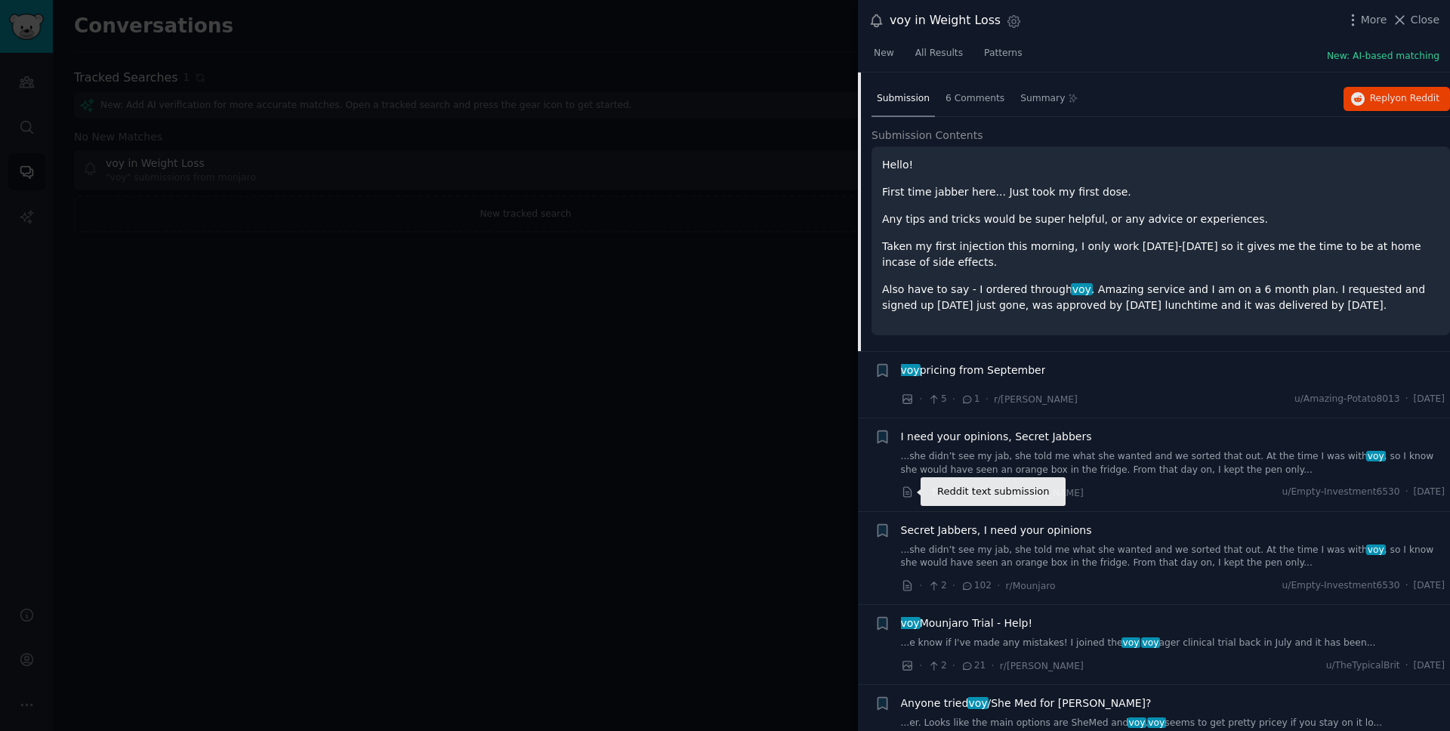
click at [904, 489] on icon at bounding box center [908, 493] width 14 height 14
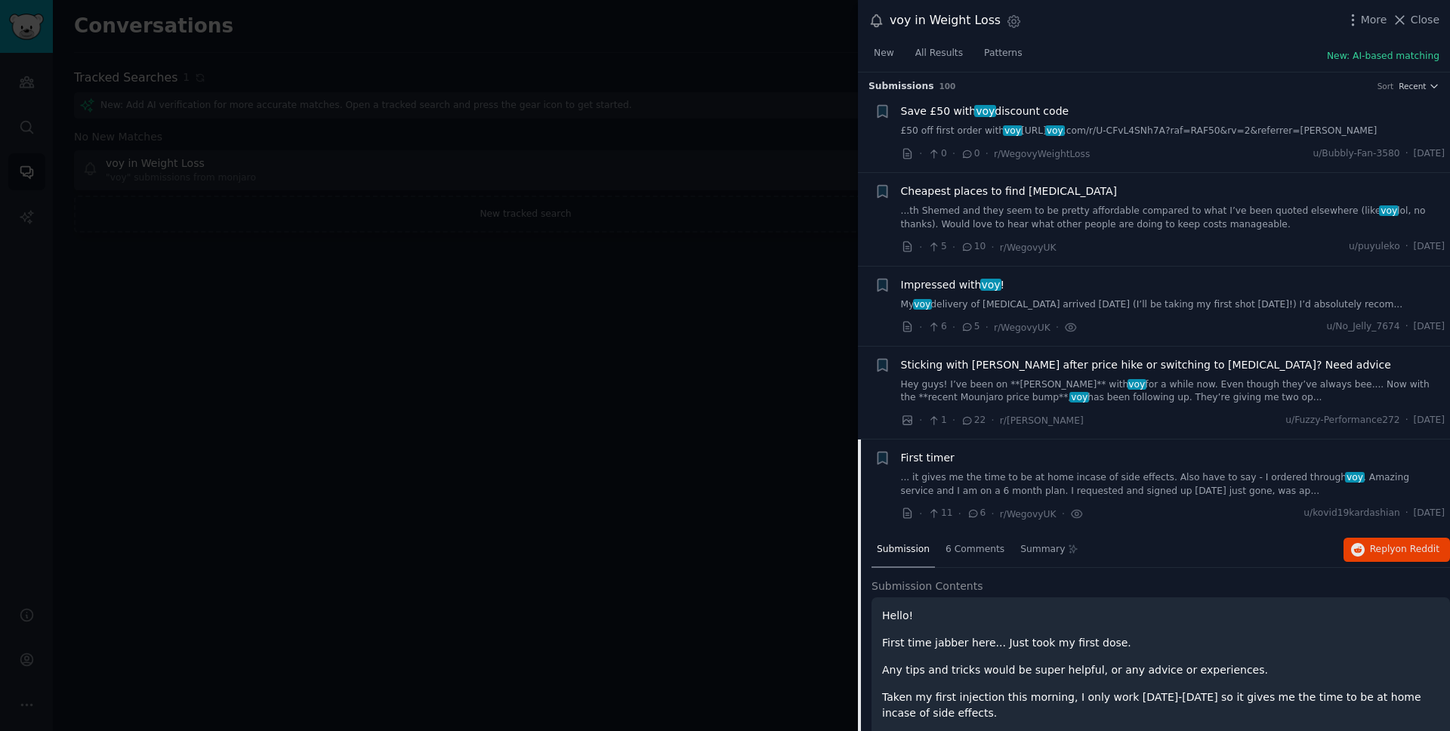
scroll to position [0, 0]
click at [1411, 22] on button "Close" at bounding box center [1416, 20] width 48 height 16
